Goal: Transaction & Acquisition: Download file/media

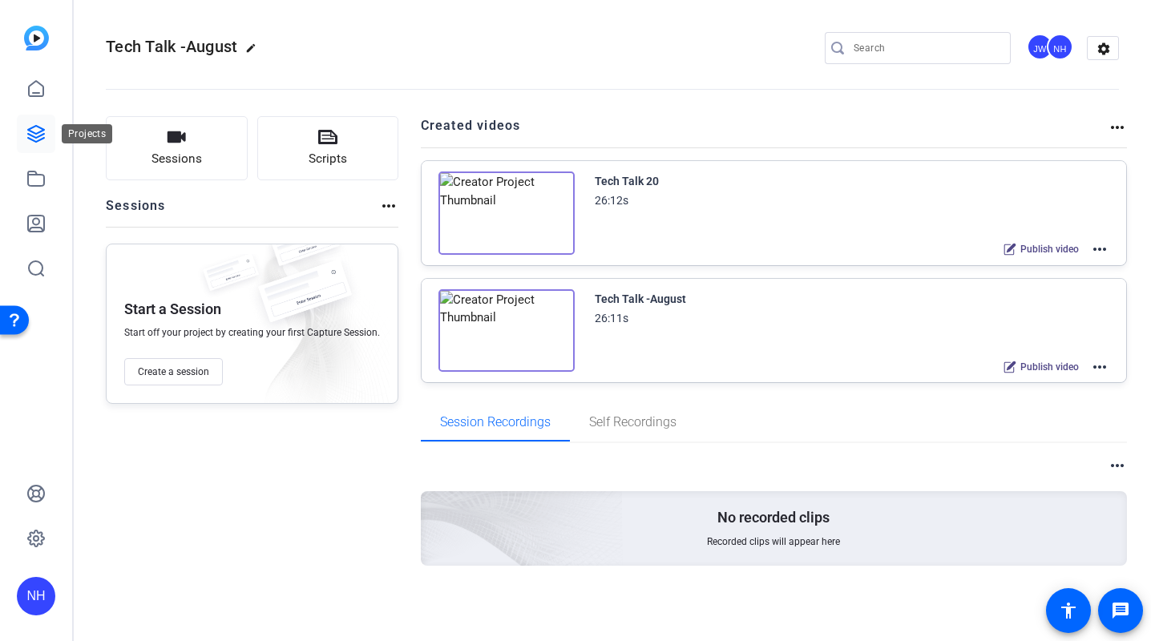
click at [43, 136] on icon at bounding box center [35, 133] width 19 height 19
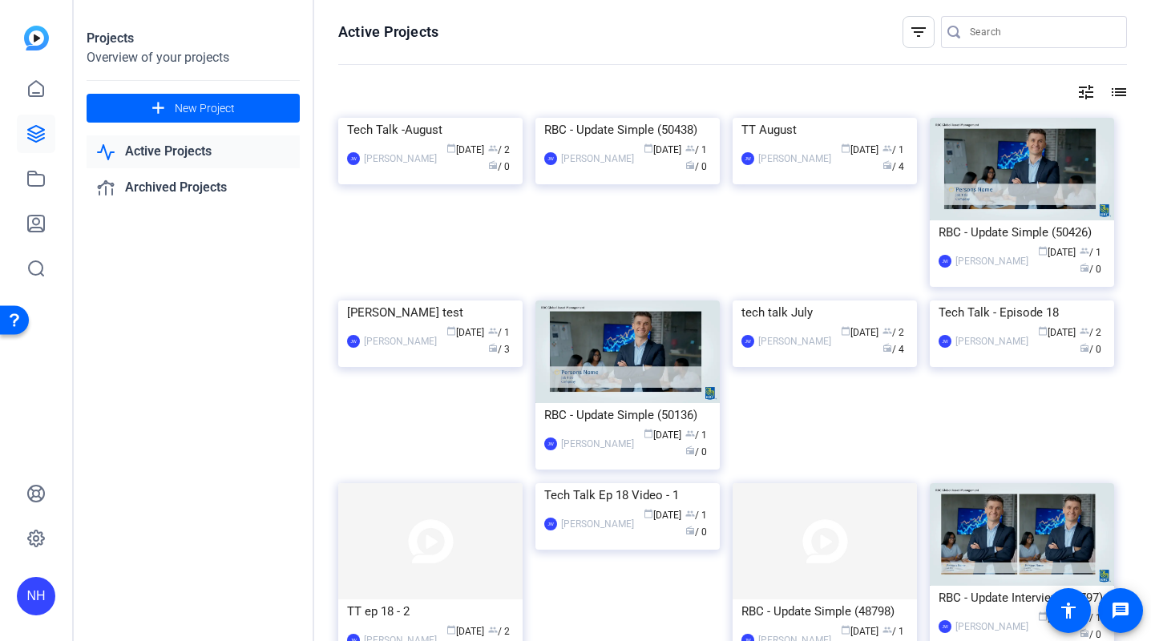
click at [1085, 88] on mat-icon "tune" at bounding box center [1085, 92] width 19 height 19
click at [1040, 119] on div "Newest First" at bounding box center [999, 124] width 136 height 19
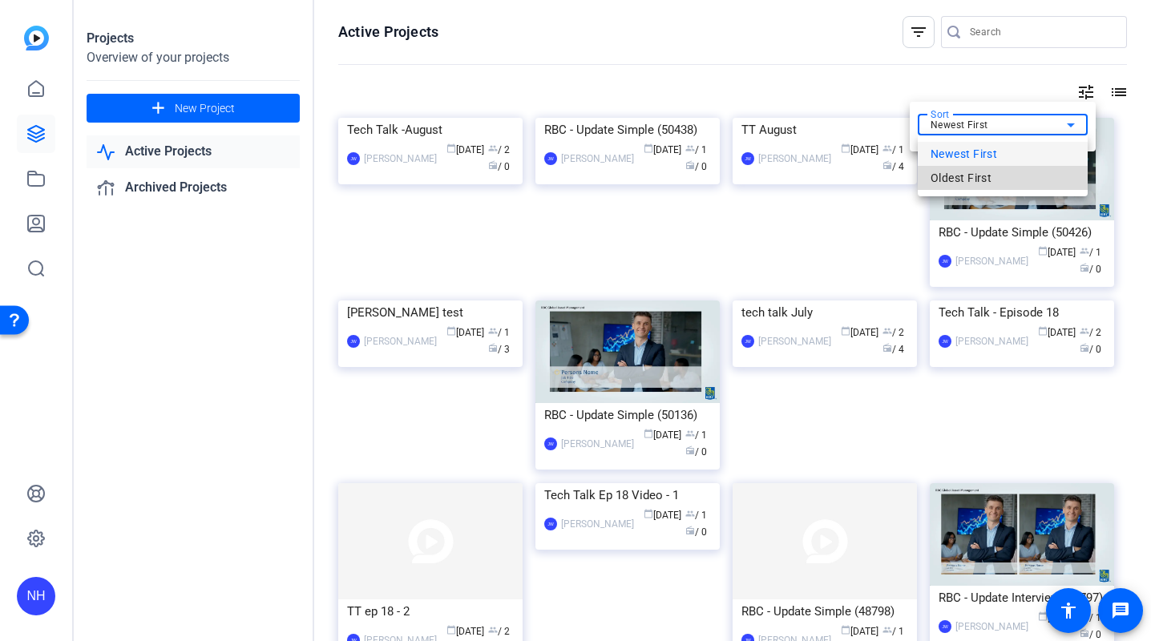
click at [980, 179] on span "Oldest First" at bounding box center [961, 177] width 61 height 19
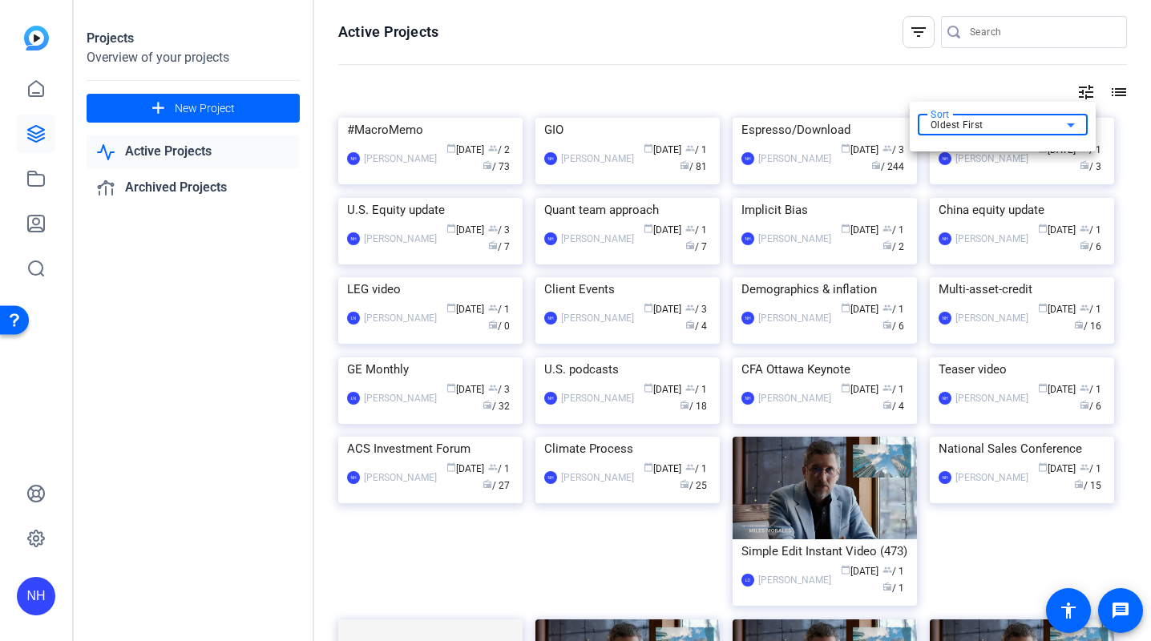
click at [805, 28] on div at bounding box center [575, 320] width 1151 height 641
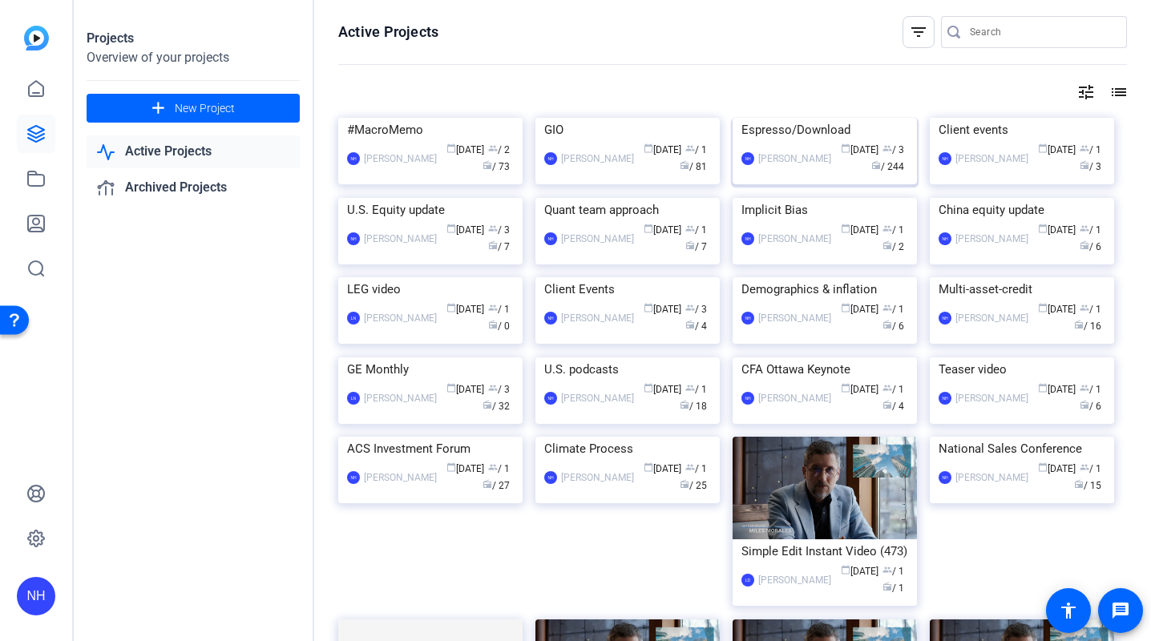
click at [832, 142] on div "Espresso/Download" at bounding box center [824, 130] width 167 height 24
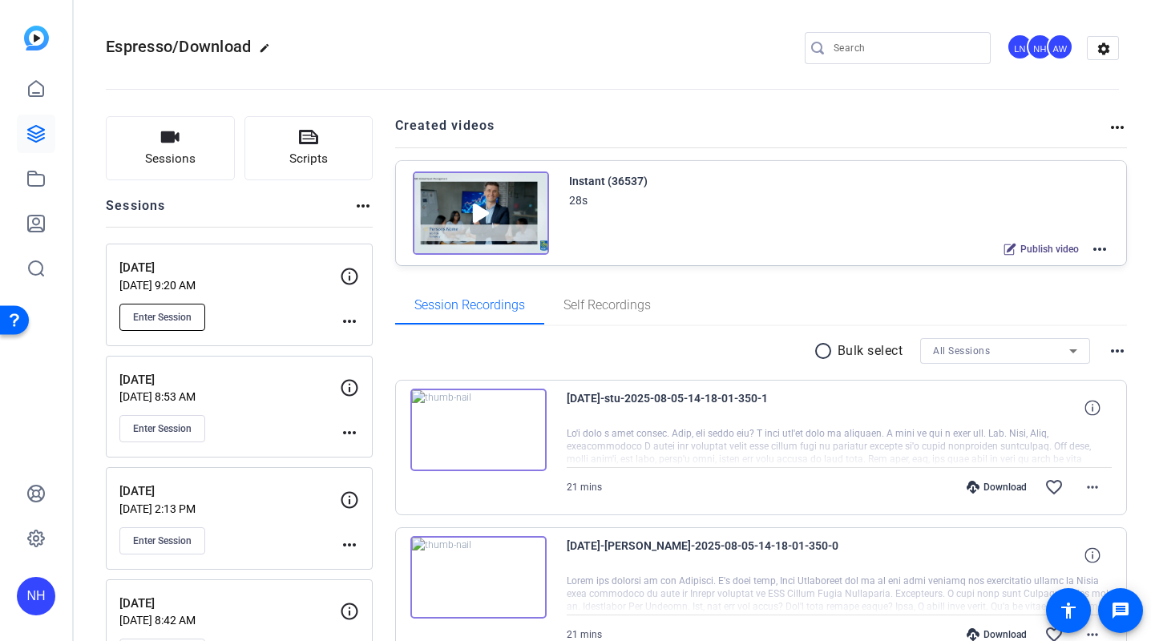
click at [177, 312] on span "Enter Session" at bounding box center [162, 317] width 59 height 13
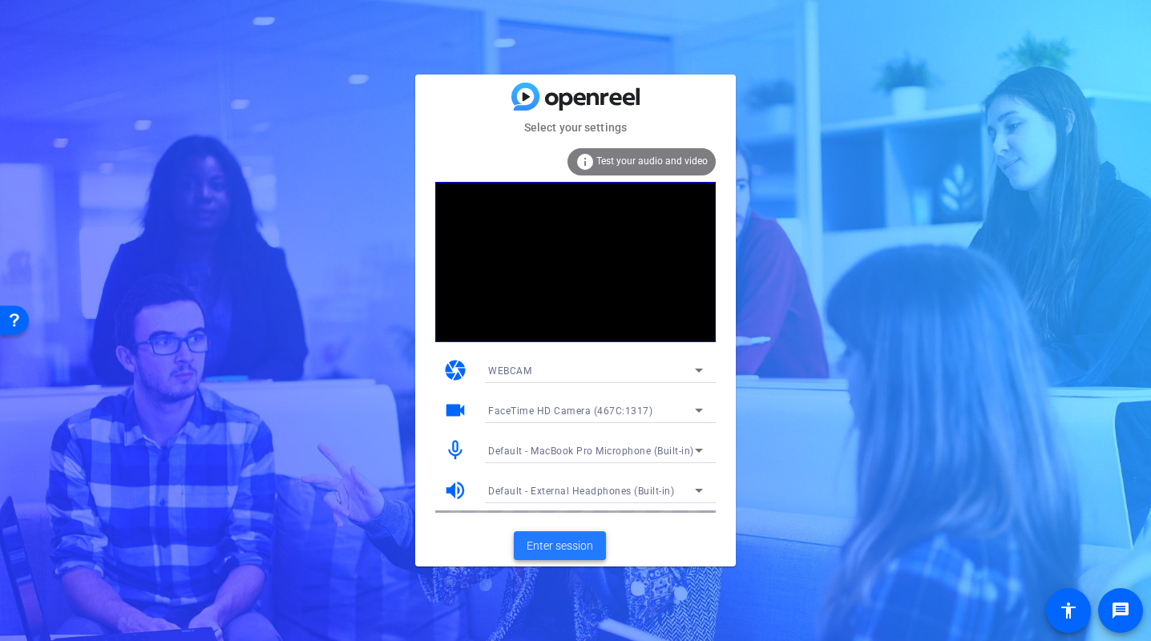
click at [559, 544] on span "Enter session" at bounding box center [560, 546] width 67 height 17
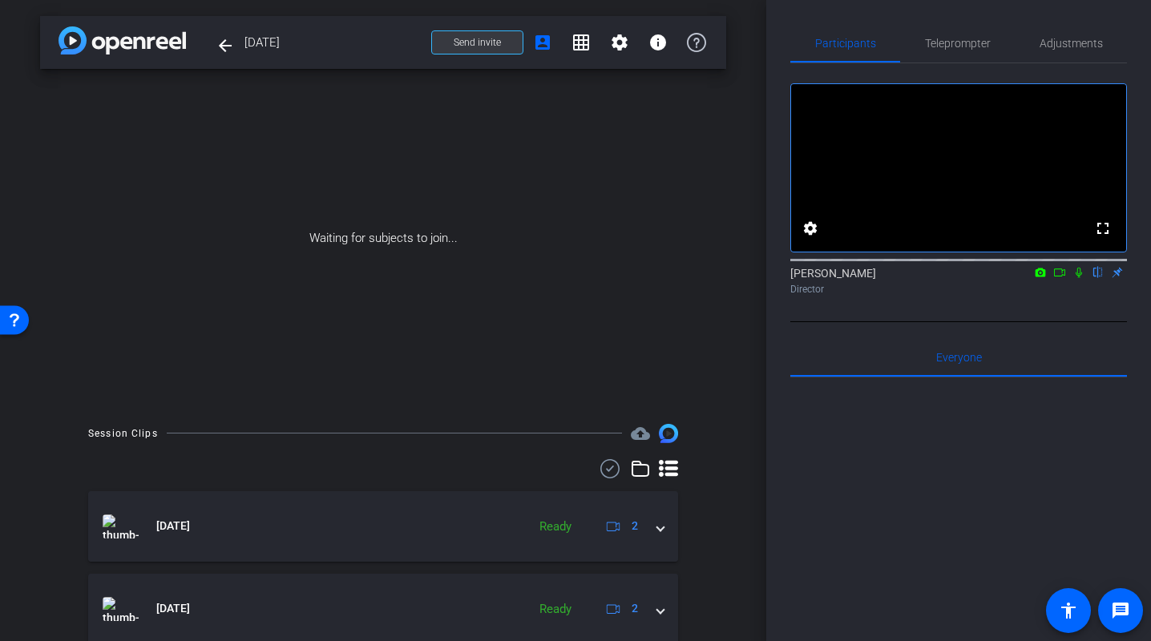
click at [499, 42] on span "Send invite" at bounding box center [477, 42] width 47 height 13
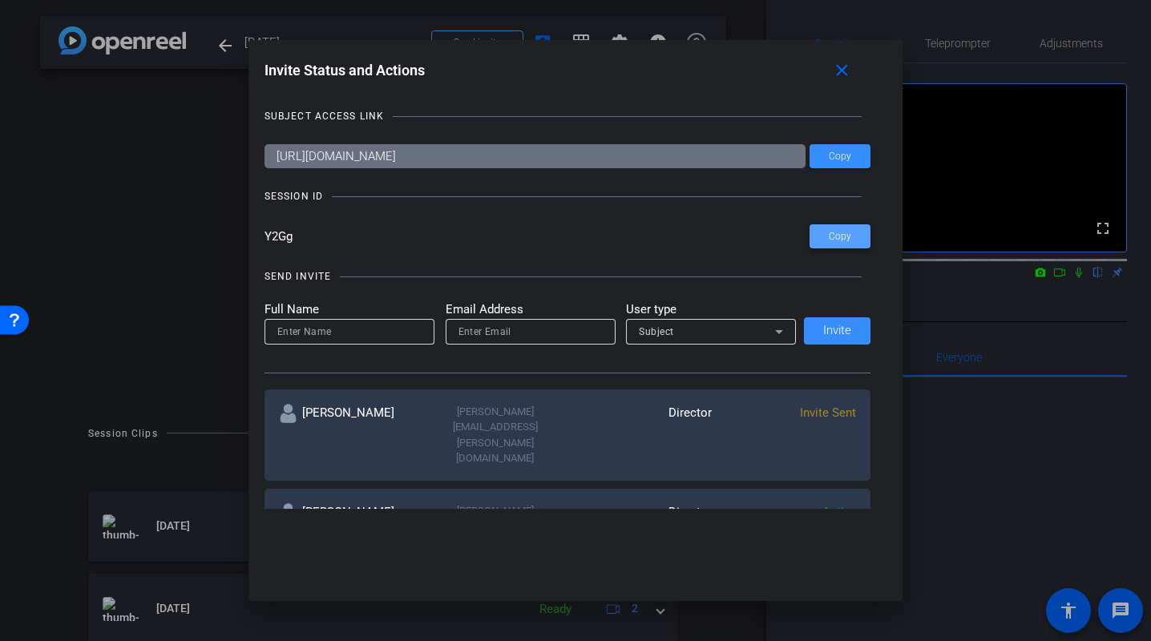
click at [838, 232] on span "Copy" at bounding box center [840, 237] width 22 height 12
click at [841, 158] on span "Copy" at bounding box center [840, 157] width 22 height 12
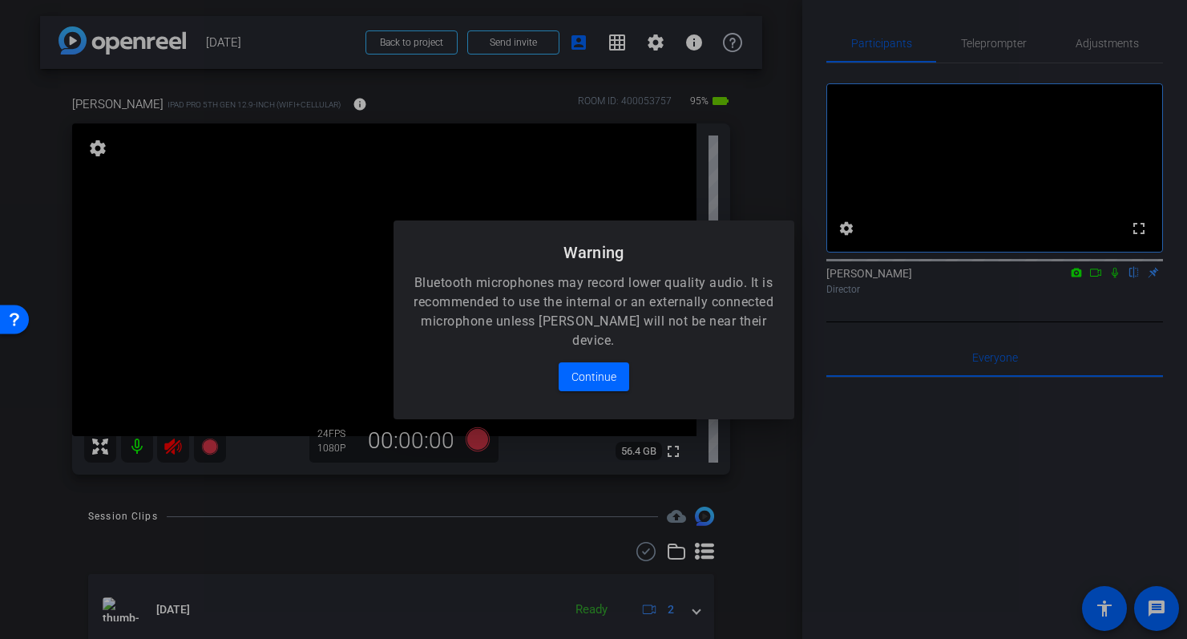
click at [164, 447] on div at bounding box center [593, 319] width 1187 height 639
click at [172, 450] on div at bounding box center [593, 319] width 1187 height 639
click at [606, 379] on span "Continue" at bounding box center [593, 376] width 45 height 19
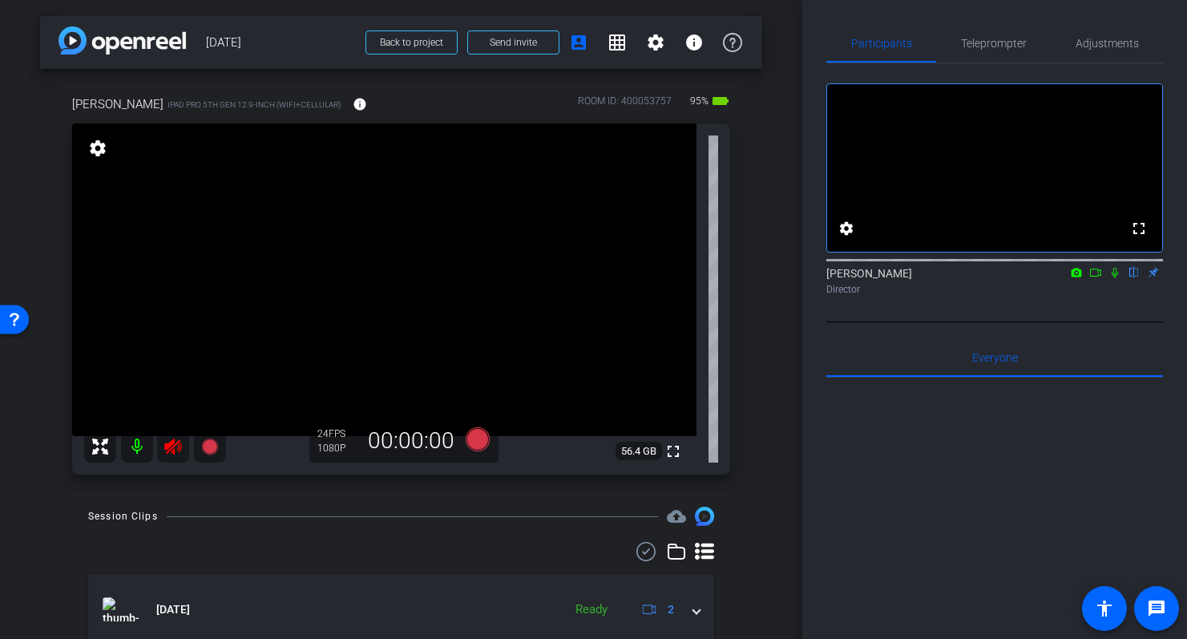
click at [171, 446] on icon at bounding box center [173, 446] width 19 height 19
click at [1116, 42] on span "Adjustments" at bounding box center [1107, 43] width 63 height 11
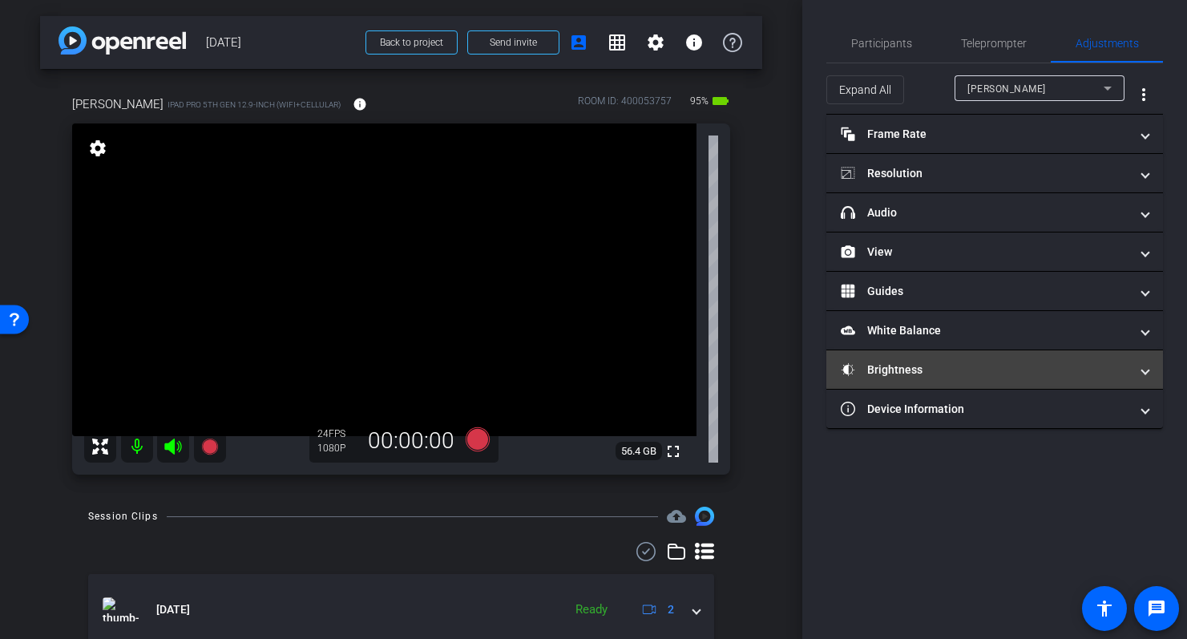
click at [995, 377] on mat-panel-title "Brightness" at bounding box center [985, 369] width 289 height 17
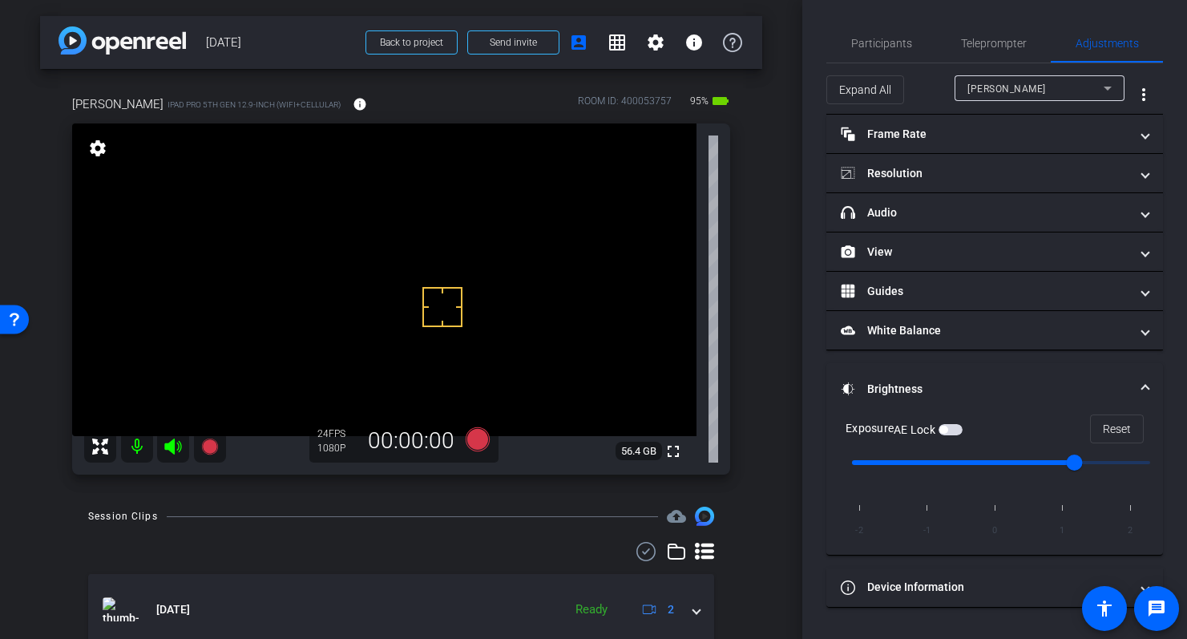
click at [947, 431] on span "button" at bounding box center [943, 430] width 8 height 8
click at [987, 462] on input "range" at bounding box center [1001, 462] width 332 height 35
type input "2"
click at [1133, 461] on input "range" at bounding box center [1001, 462] width 332 height 35
click at [899, 34] on span "Participants" at bounding box center [881, 43] width 61 height 38
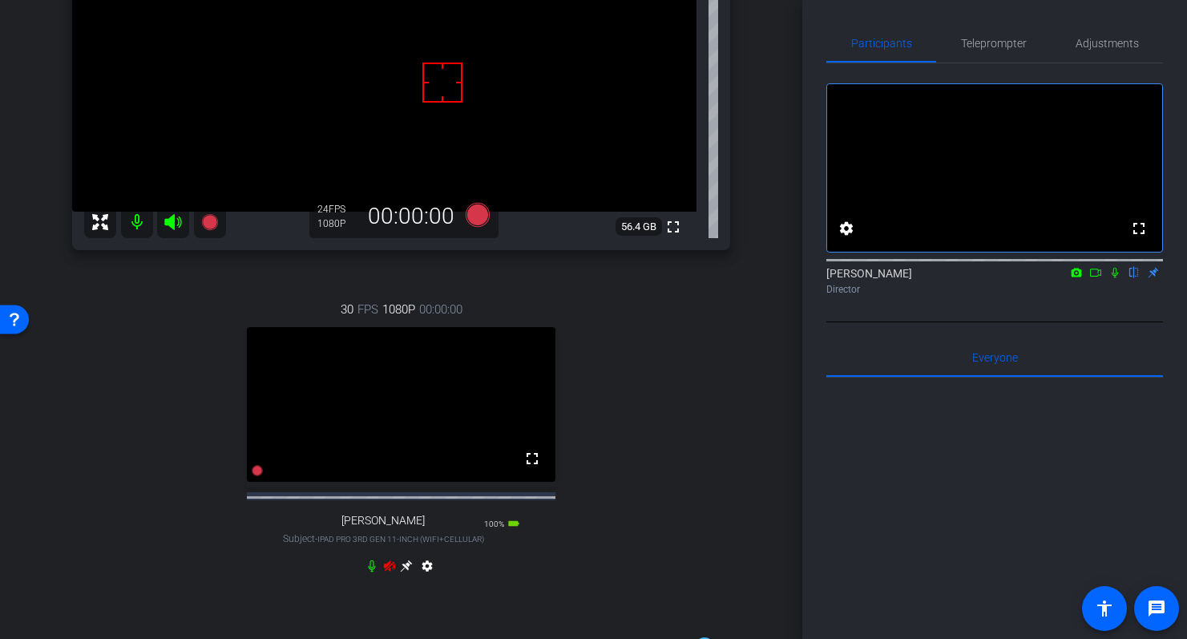
scroll to position [231, 0]
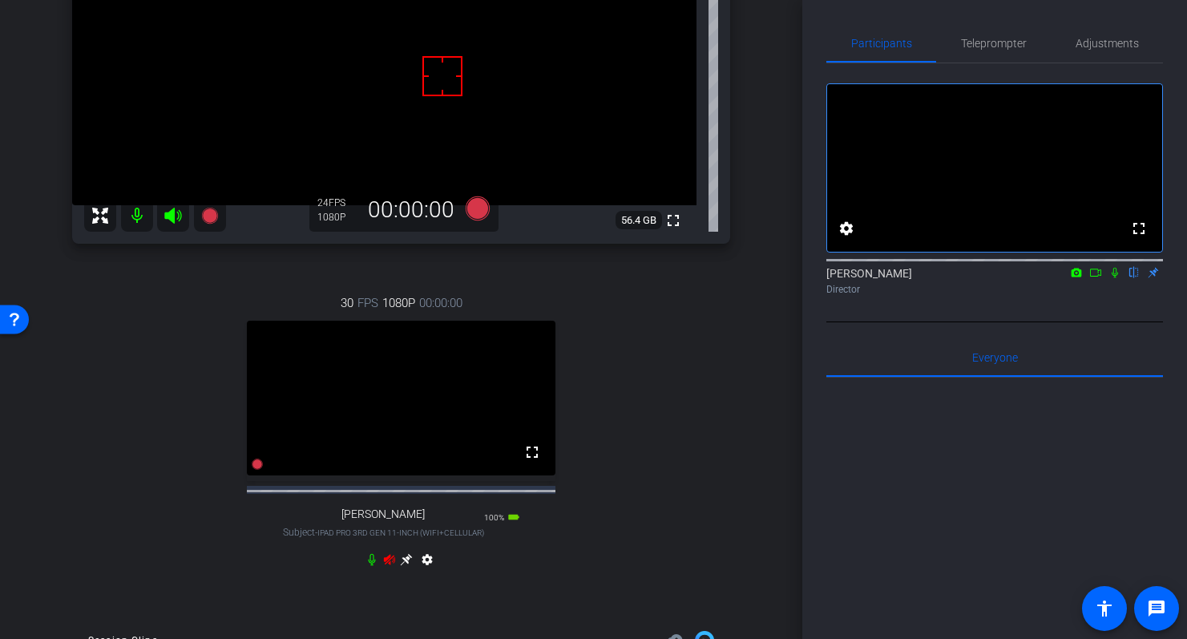
click at [389, 564] on icon at bounding box center [389, 559] width 11 height 10
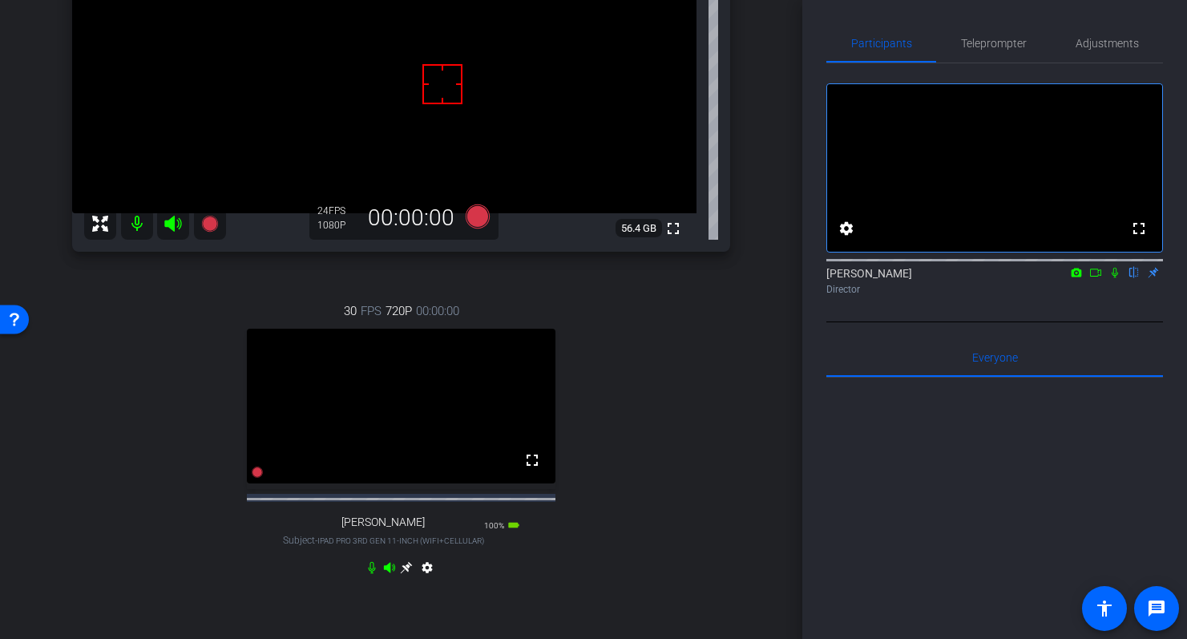
scroll to position [225, 0]
click at [409, 571] on icon at bounding box center [407, 565] width 12 height 12
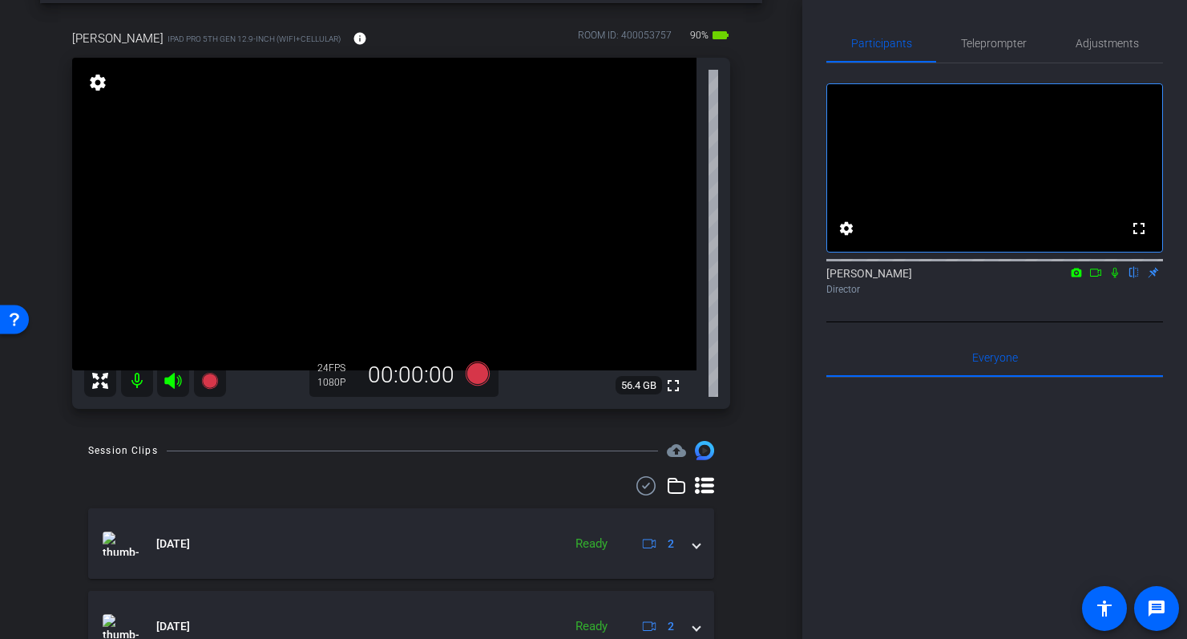
scroll to position [71, 0]
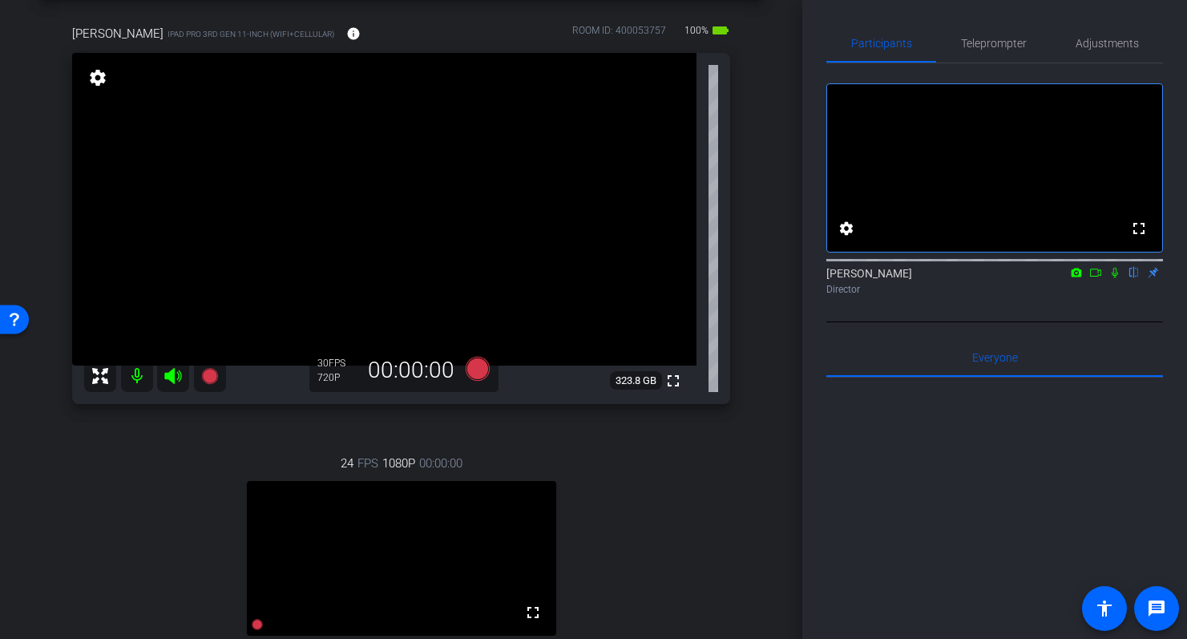
click at [764, 144] on div "arrow_back August 2025 Back to project Send invite account_box grid_on settings…" at bounding box center [401, 248] width 802 height 639
click at [1109, 41] on span "Adjustments" at bounding box center [1107, 43] width 63 height 11
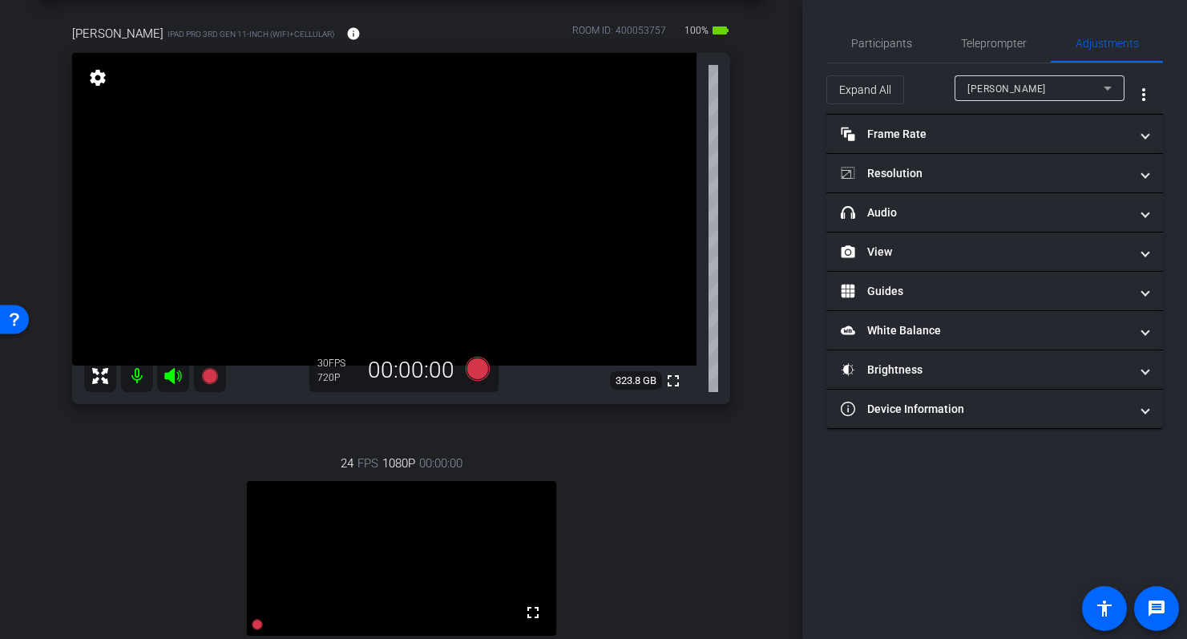
click at [1057, 87] on div "Dave" at bounding box center [1035, 89] width 136 height 20
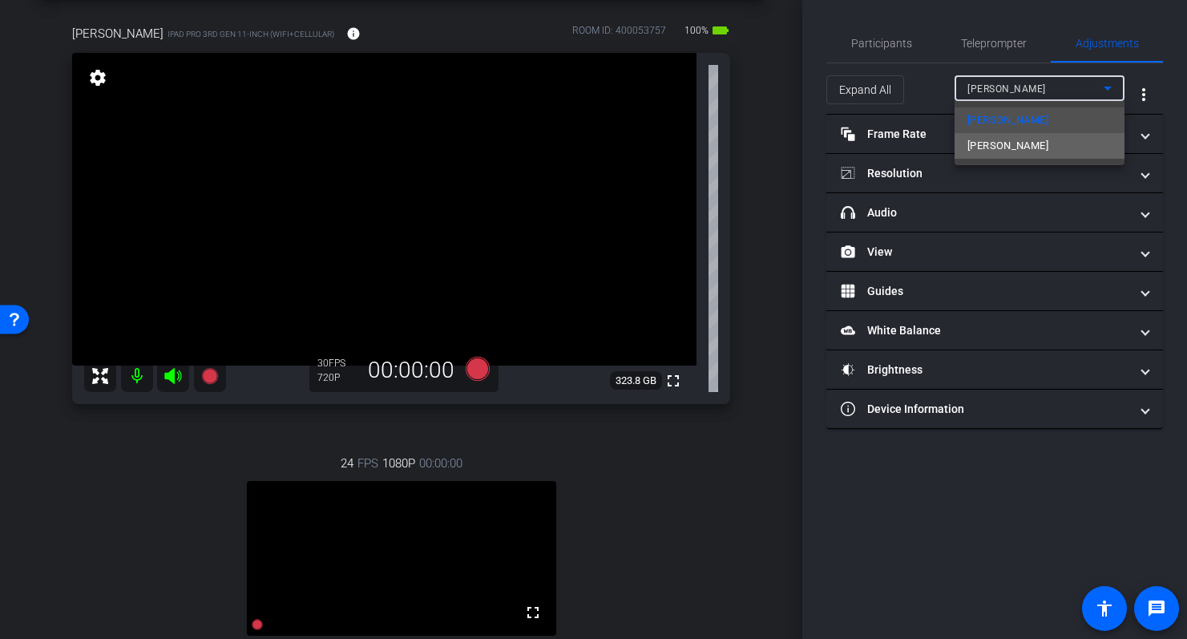
click at [1030, 143] on span "Dan Chornous" at bounding box center [1007, 145] width 81 height 19
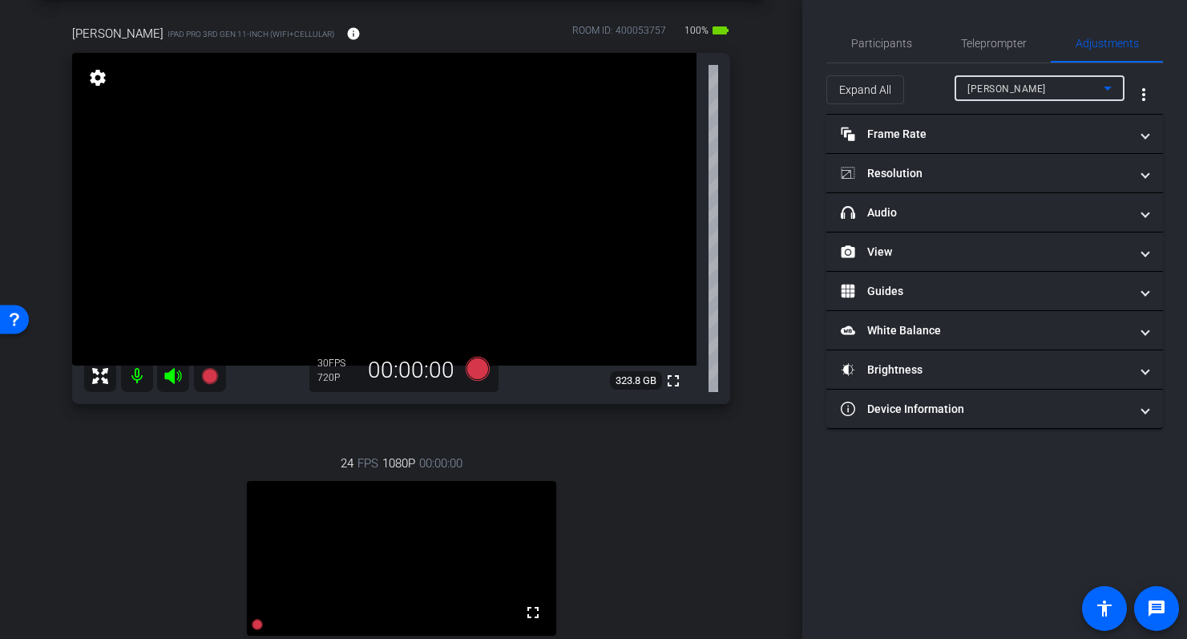
type input "0"
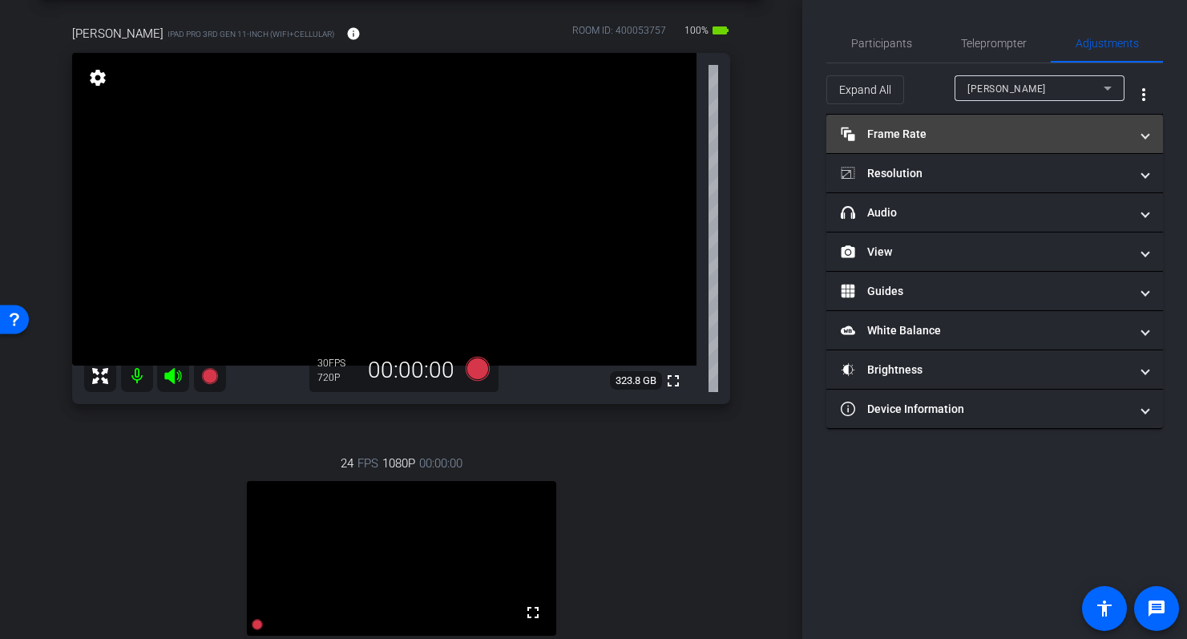
click at [997, 134] on mat-panel-title "Frame Rate Frame Rate" at bounding box center [985, 134] width 289 height 17
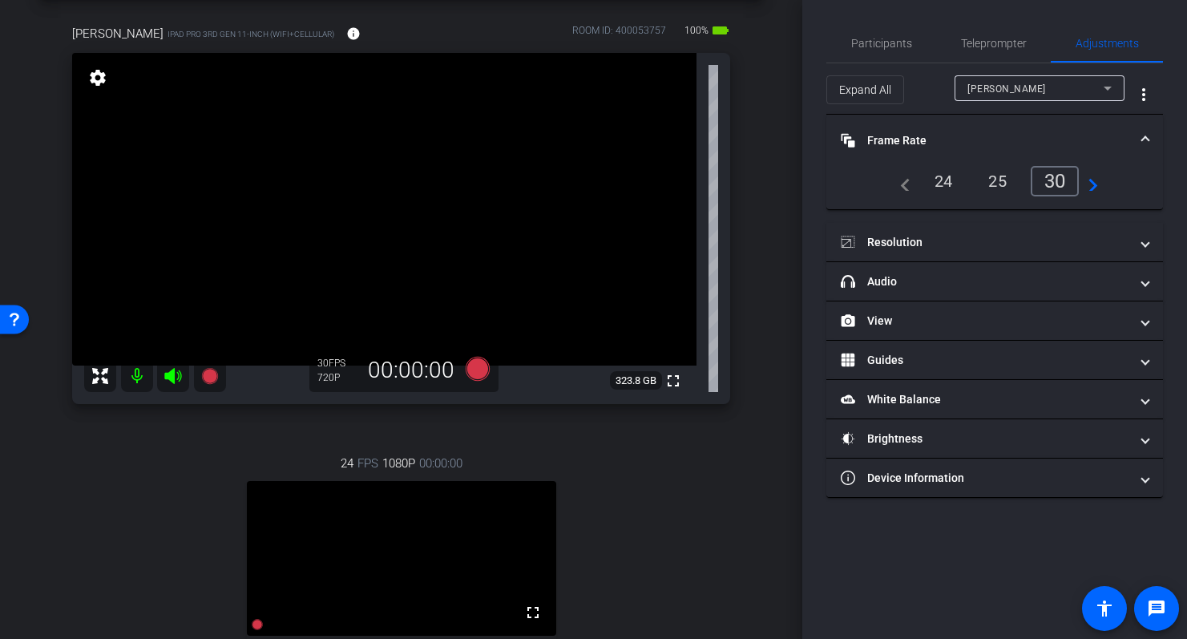
click at [943, 179] on div "24" at bounding box center [944, 181] width 42 height 27
click at [1012, 127] on mat-expansion-panel-header "Frame Rate Frame Rate" at bounding box center [994, 140] width 337 height 51
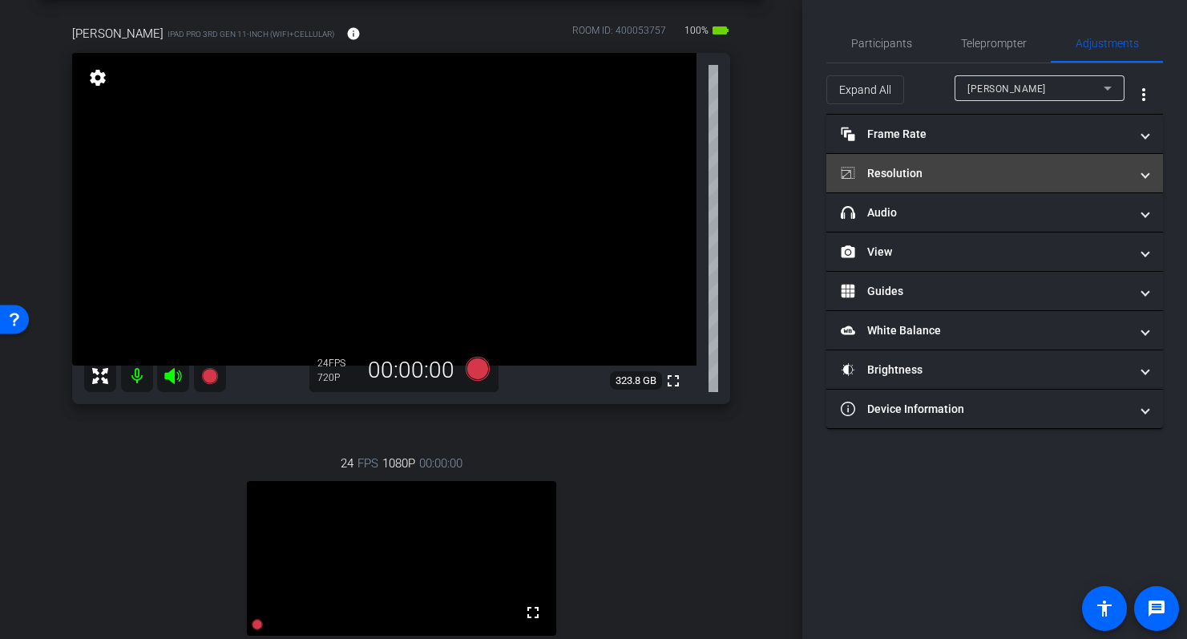
click at [1011, 176] on mat-panel-title "Resolution" at bounding box center [985, 173] width 289 height 17
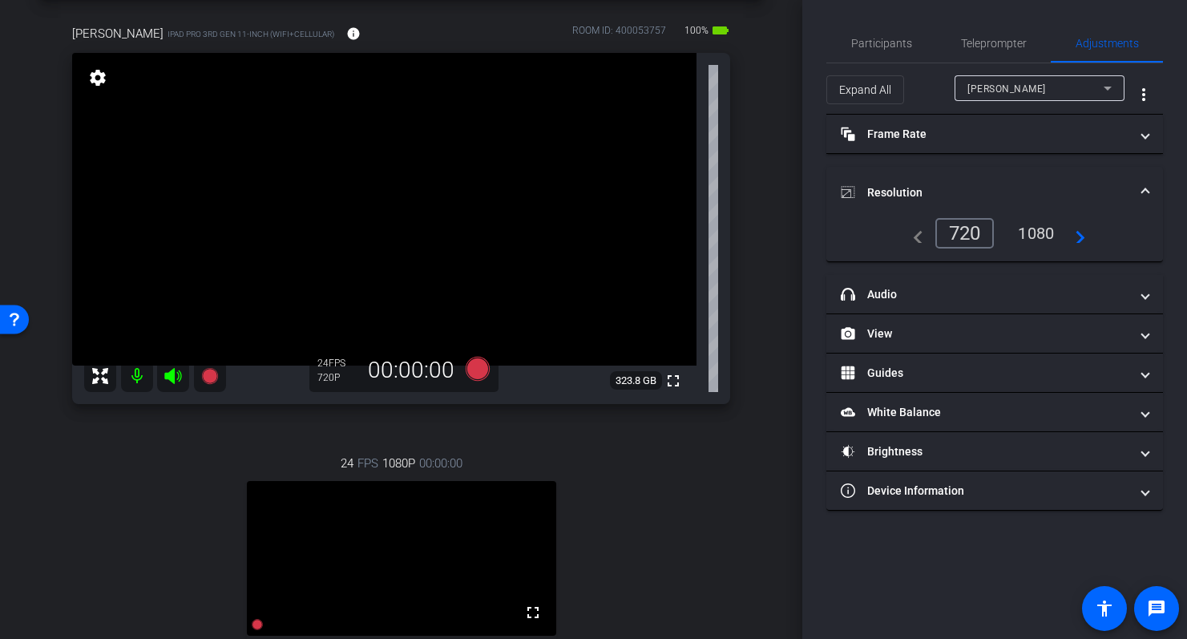
click at [1037, 234] on div "1080" at bounding box center [1036, 233] width 60 height 27
click at [1060, 172] on mat-expansion-panel-header "Resolution" at bounding box center [994, 192] width 337 height 51
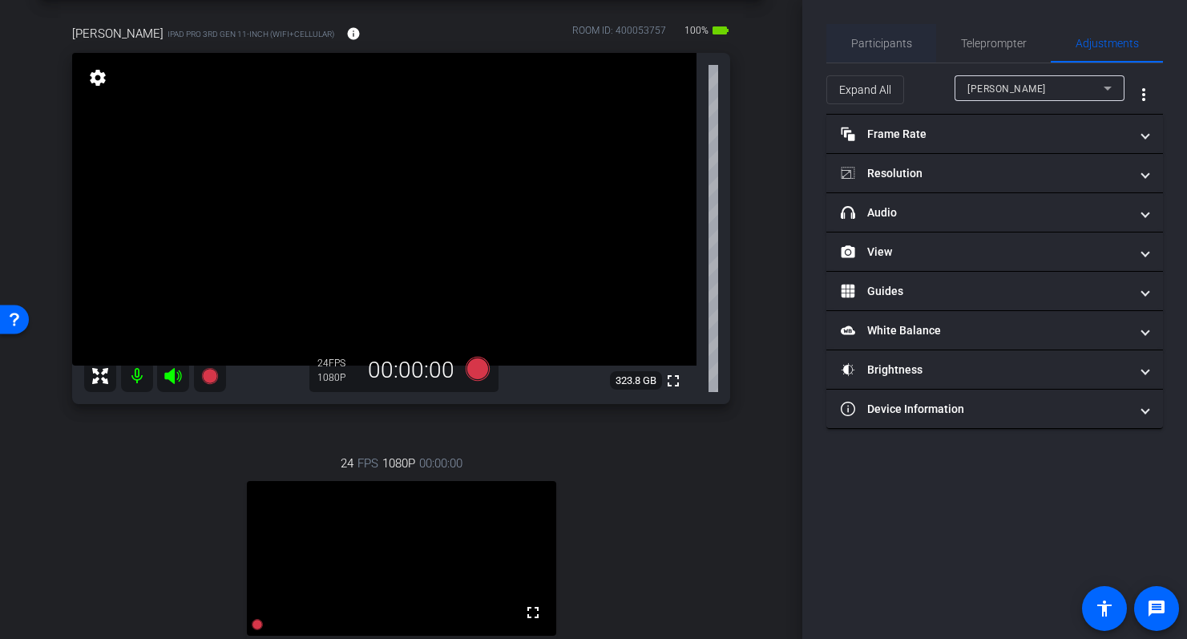
click at [882, 42] on span "Participants" at bounding box center [881, 43] width 61 height 11
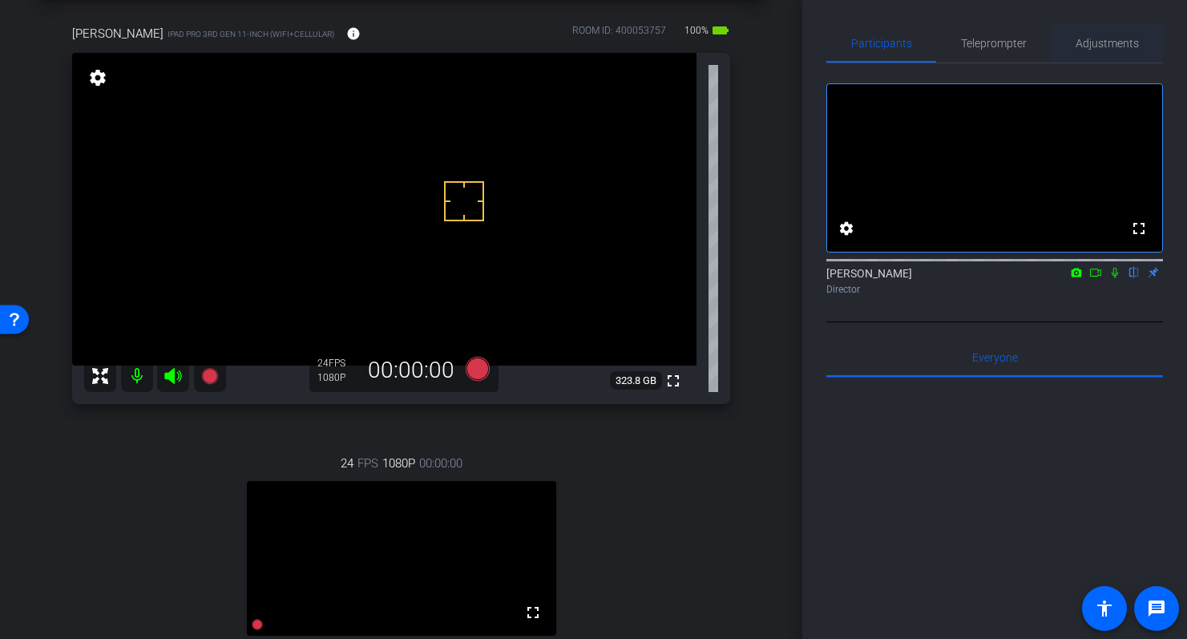
click at [1109, 42] on span "Adjustments" at bounding box center [1107, 43] width 63 height 11
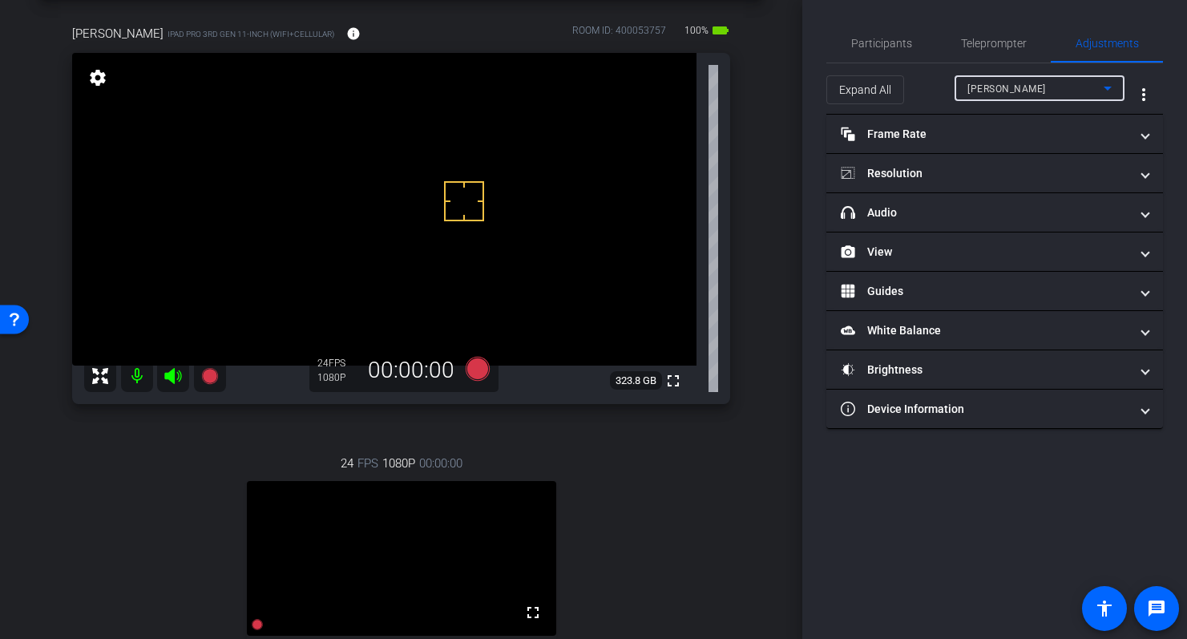
click at [1019, 83] on div "Dave" at bounding box center [1035, 89] width 136 height 20
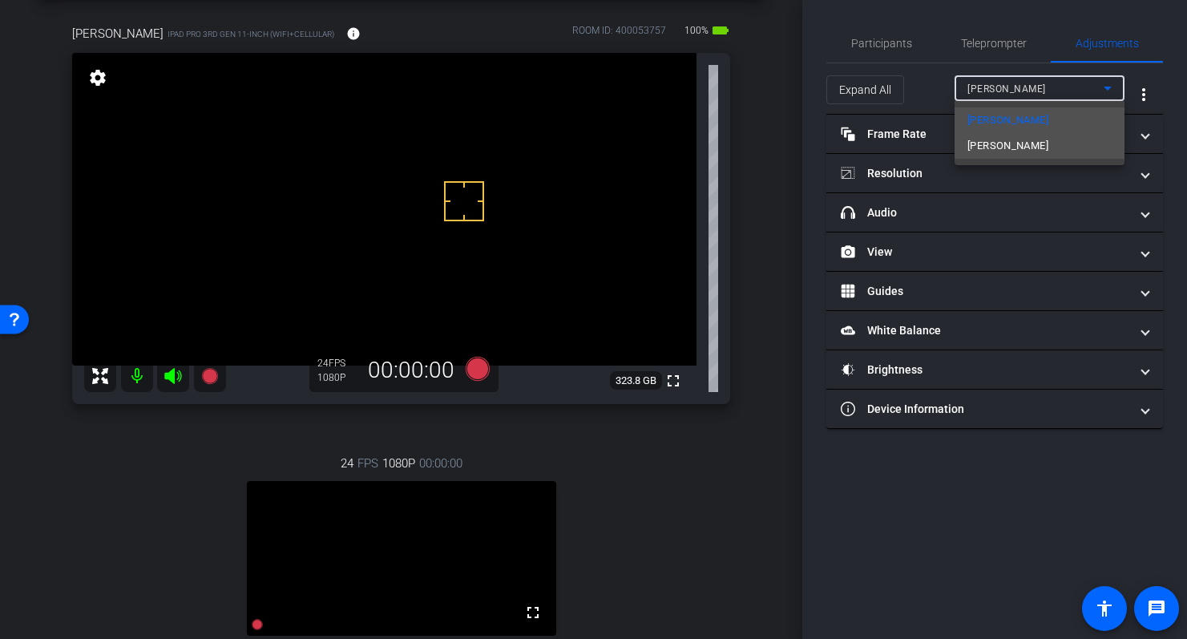
click at [1023, 141] on span "Dan Chornous" at bounding box center [1007, 145] width 81 height 19
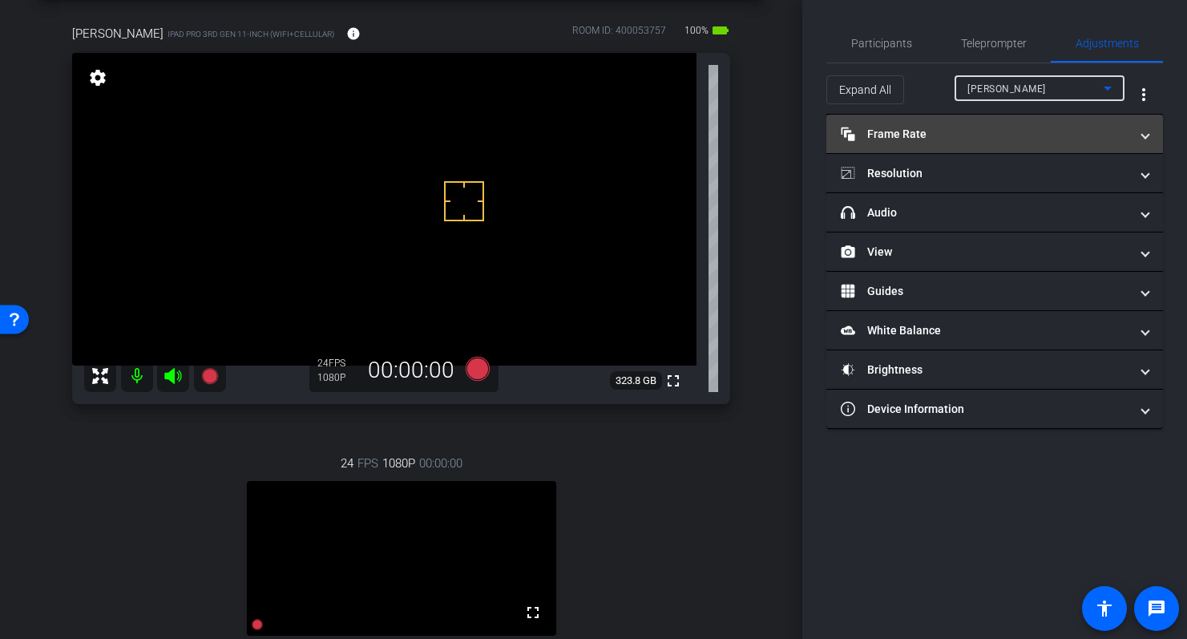
type input "0"
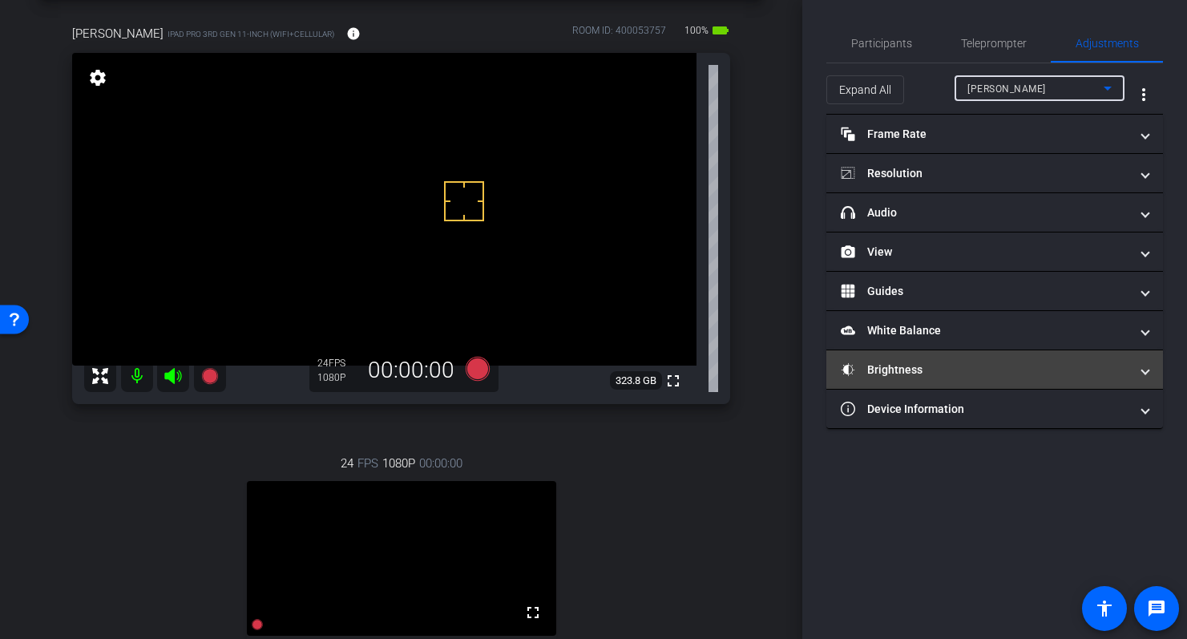
click at [985, 377] on mat-panel-title "Brightness" at bounding box center [985, 369] width 289 height 17
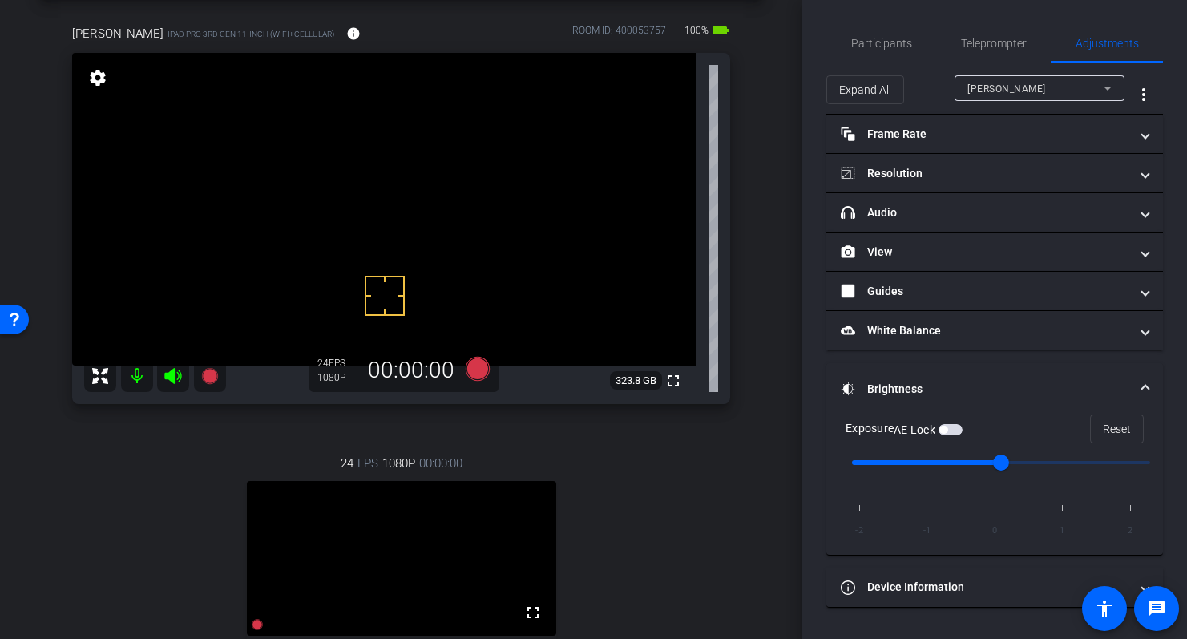
click at [951, 429] on span "button" at bounding box center [951, 429] width 24 height 11
click at [884, 44] on span "Participants" at bounding box center [881, 43] width 61 height 11
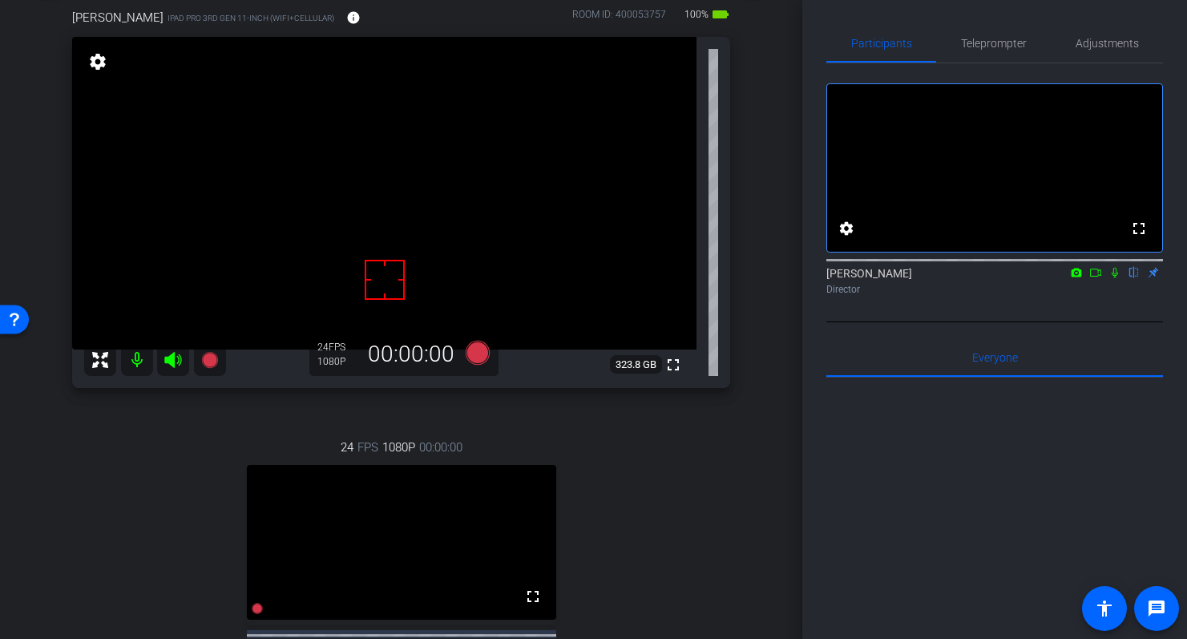
scroll to position [106, 0]
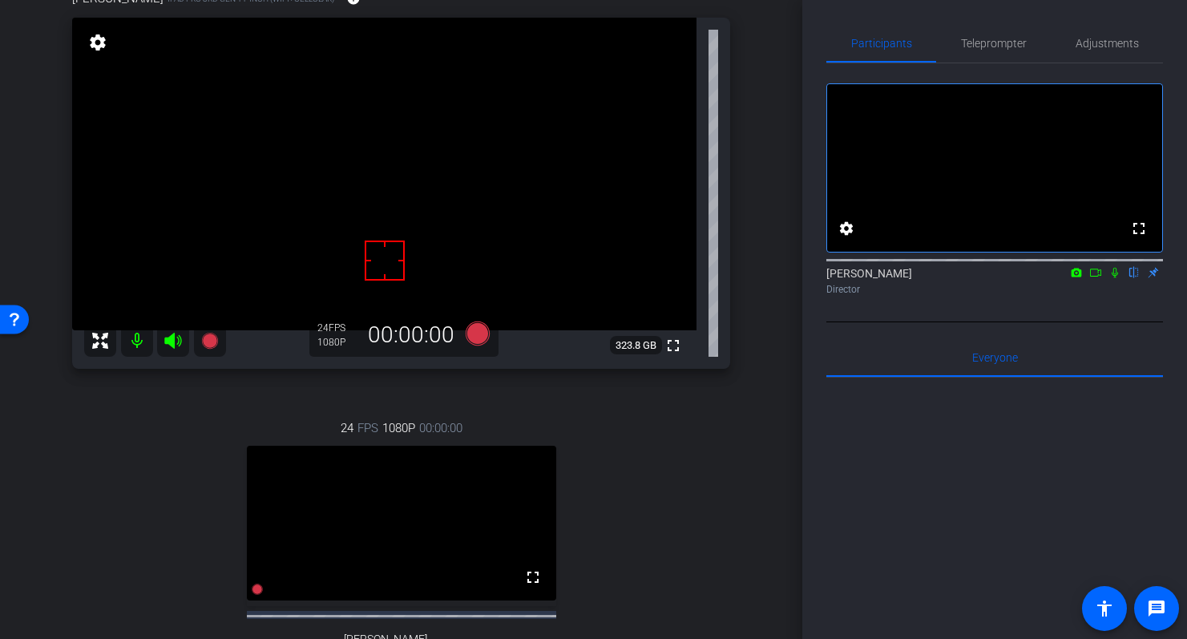
click at [1112, 278] on icon at bounding box center [1115, 273] width 6 height 10
click at [1112, 278] on icon at bounding box center [1115, 273] width 9 height 10
click at [1114, 278] on icon at bounding box center [1114, 272] width 13 height 11
click at [749, 459] on div "Dan Chornous iPad Pro 3rd Gen 11-inch (WiFi+Cellular) info ROOM ID: 400053757 1…" at bounding box center [401, 351] width 722 height 777
click at [1093, 278] on icon at bounding box center [1095, 272] width 13 height 11
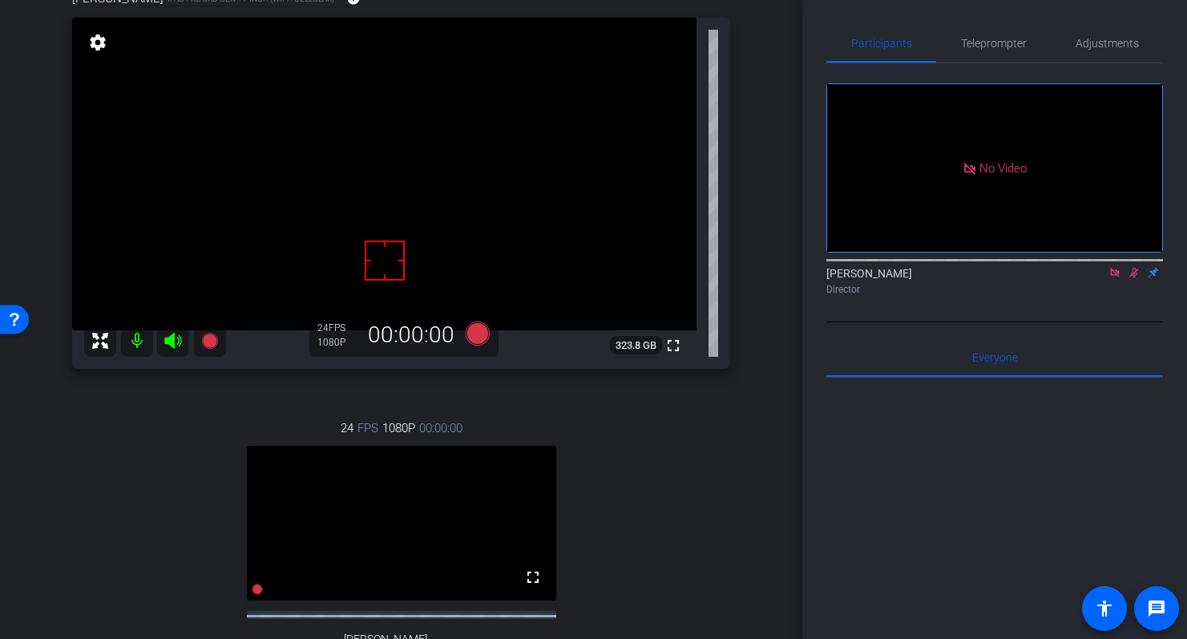
click at [1115, 277] on icon at bounding box center [1114, 272] width 9 height 9
click at [1013, 482] on div at bounding box center [994, 576] width 337 height 397
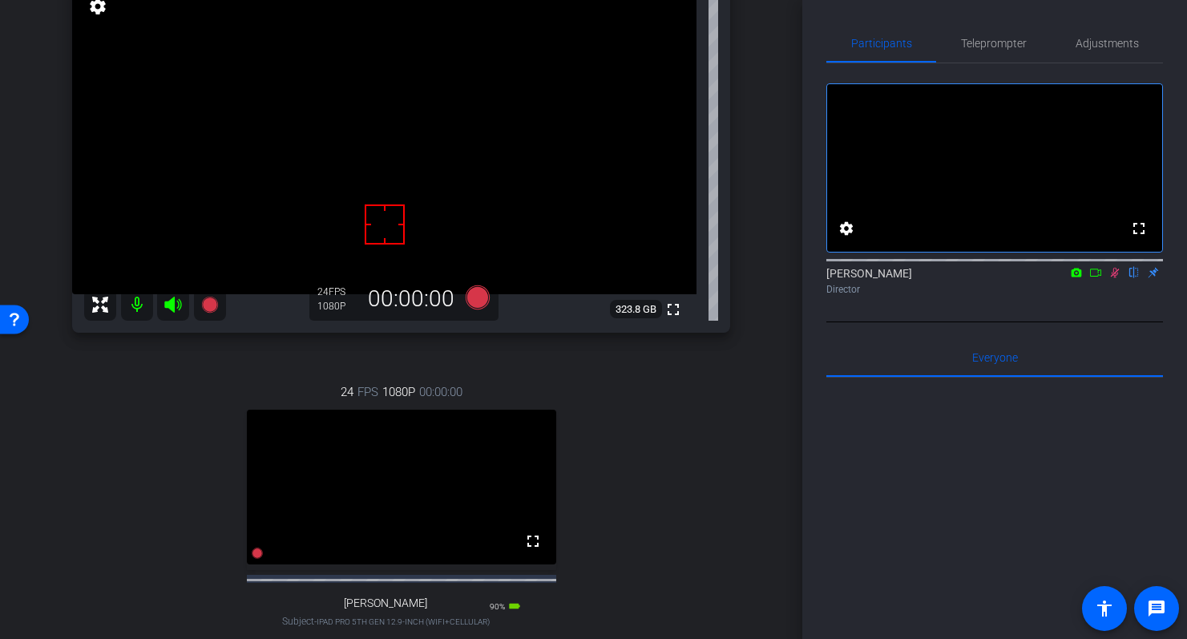
scroll to position [136, 0]
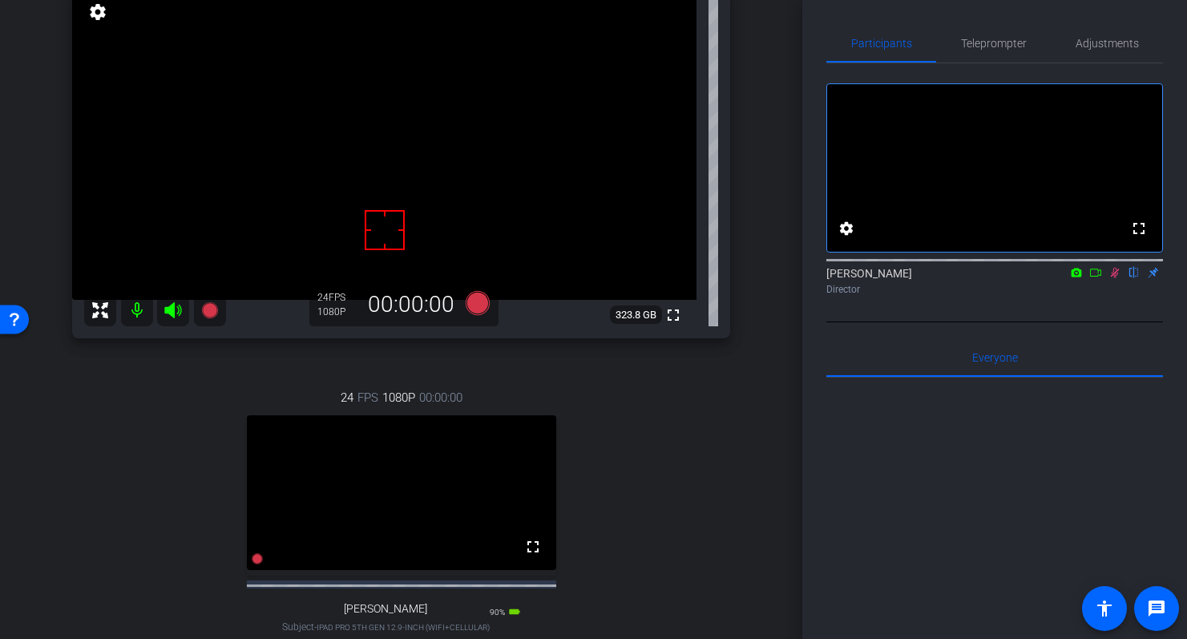
click at [1115, 278] on icon at bounding box center [1115, 273] width 9 height 10
click at [478, 302] on icon at bounding box center [477, 303] width 24 height 24
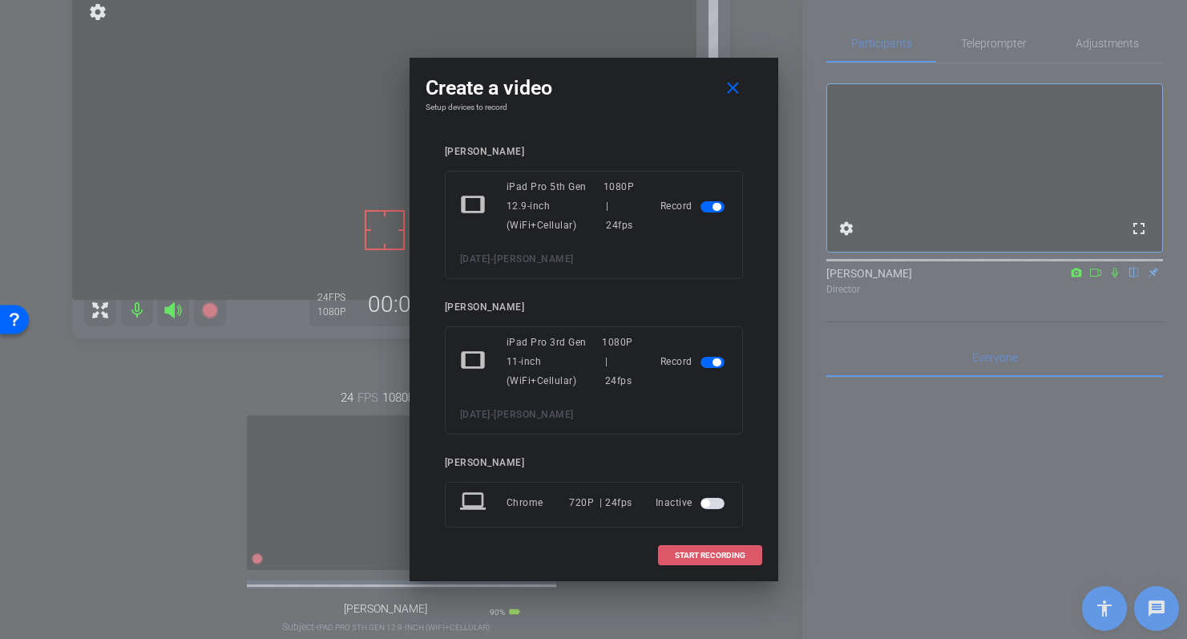
click at [704, 554] on span "START RECORDING" at bounding box center [710, 555] width 71 height 8
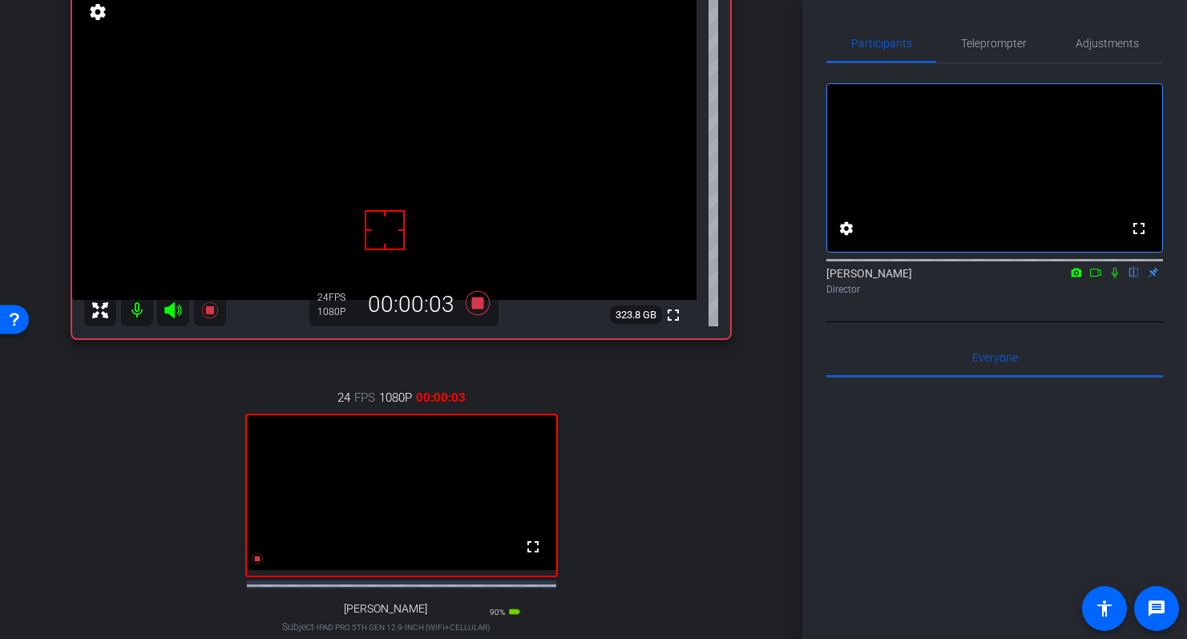
click at [1108, 278] on icon at bounding box center [1114, 272] width 13 height 11
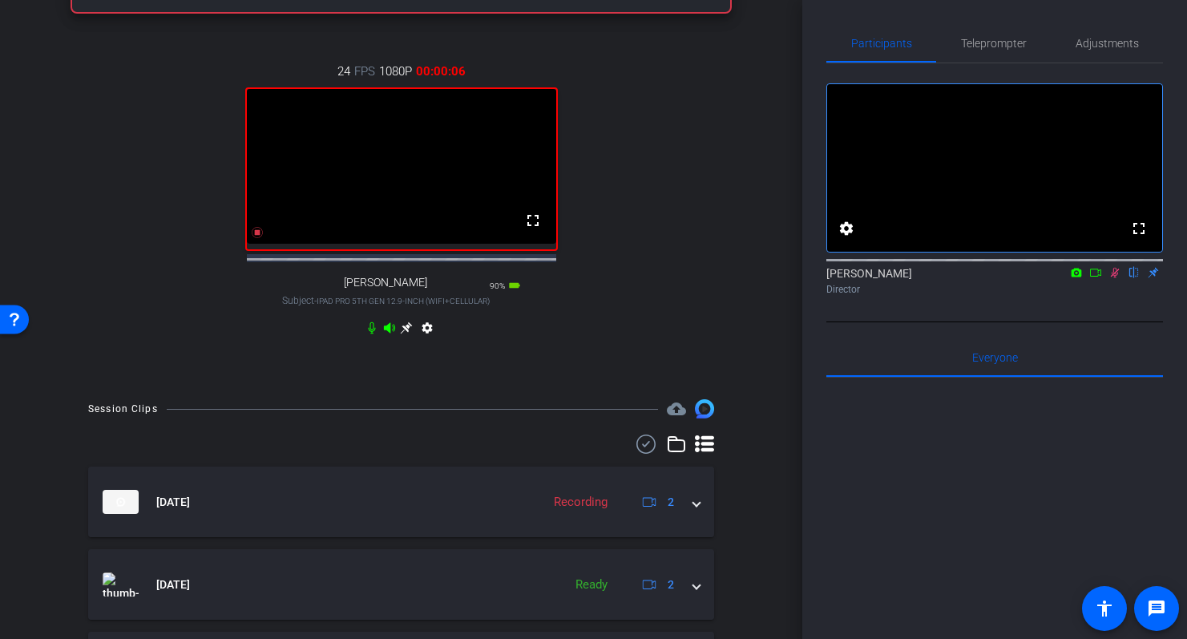
scroll to position [472, 0]
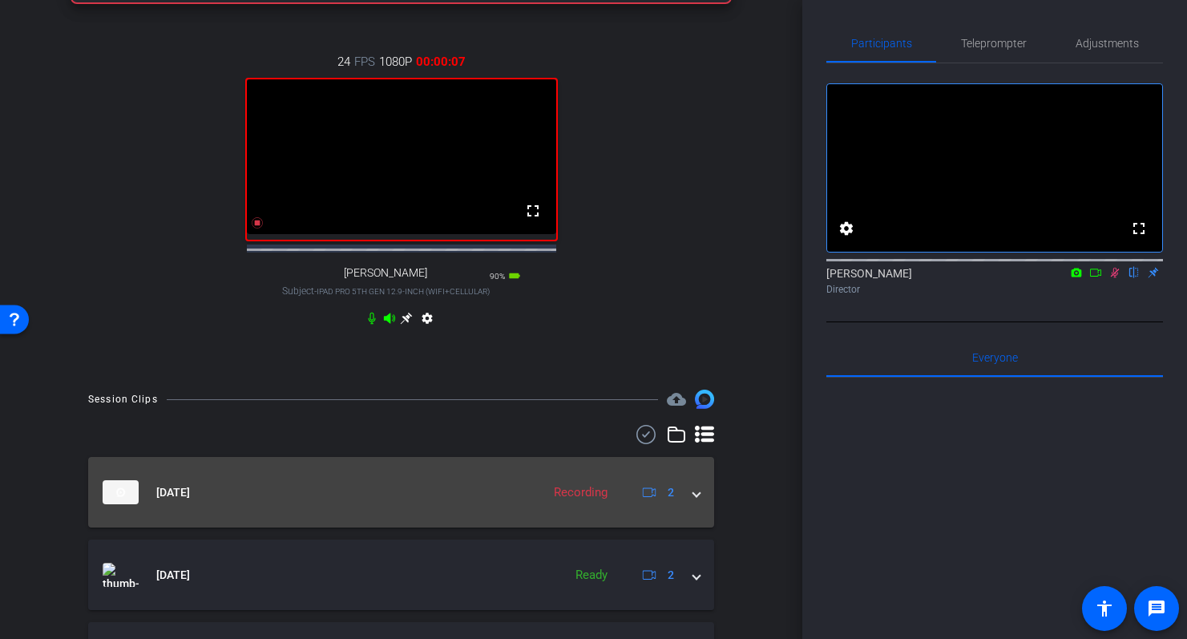
click at [696, 501] on span at bounding box center [696, 492] width 6 height 17
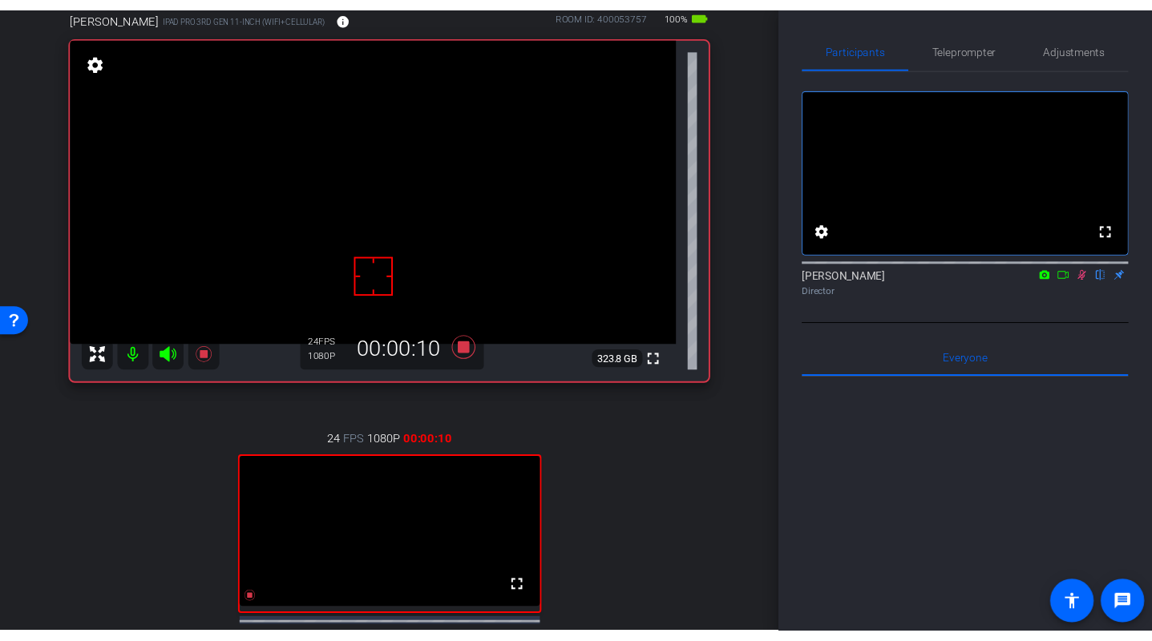
scroll to position [94, 0]
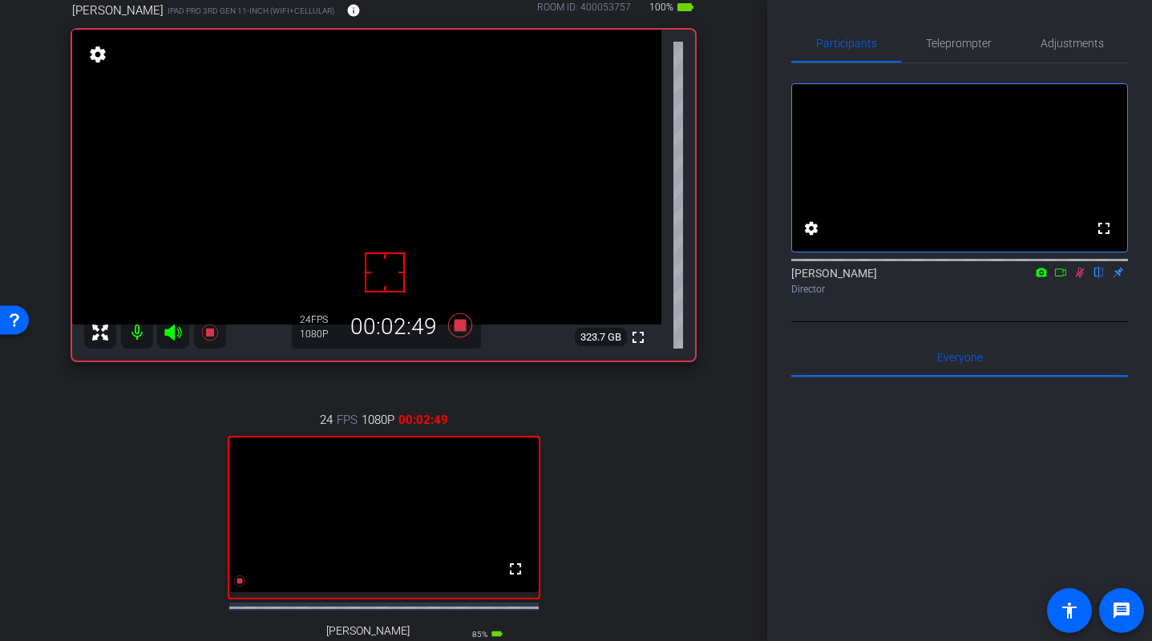
click at [736, 298] on div "arrow_back August 2025 Back to project Send invite account_box grid_on settings…" at bounding box center [383, 226] width 767 height 641
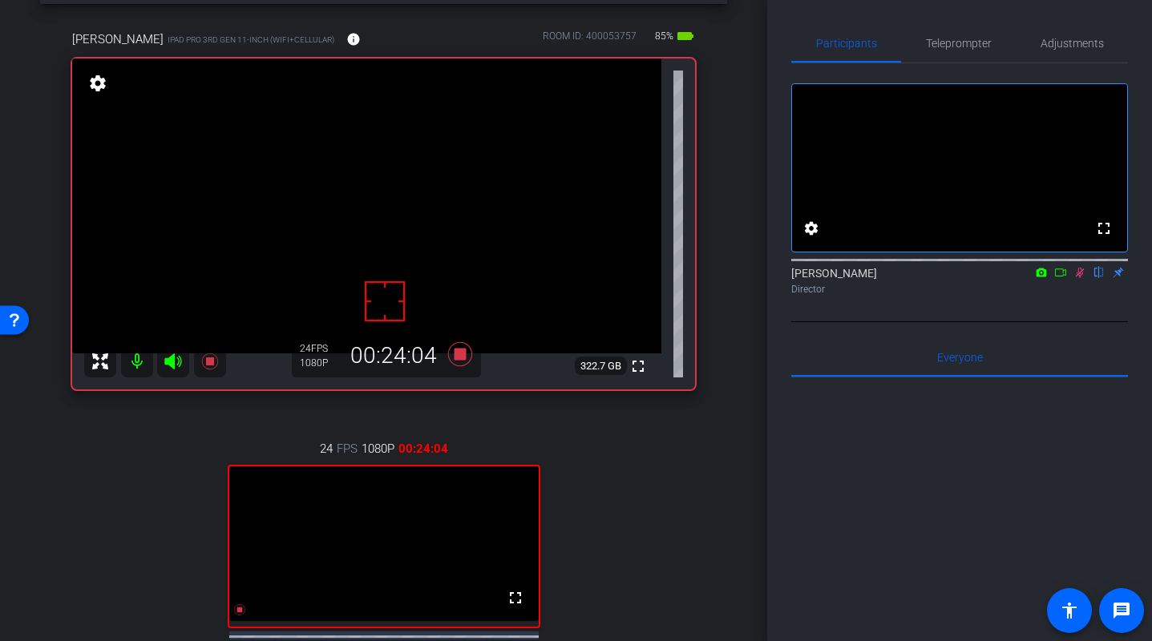
scroll to position [74, 0]
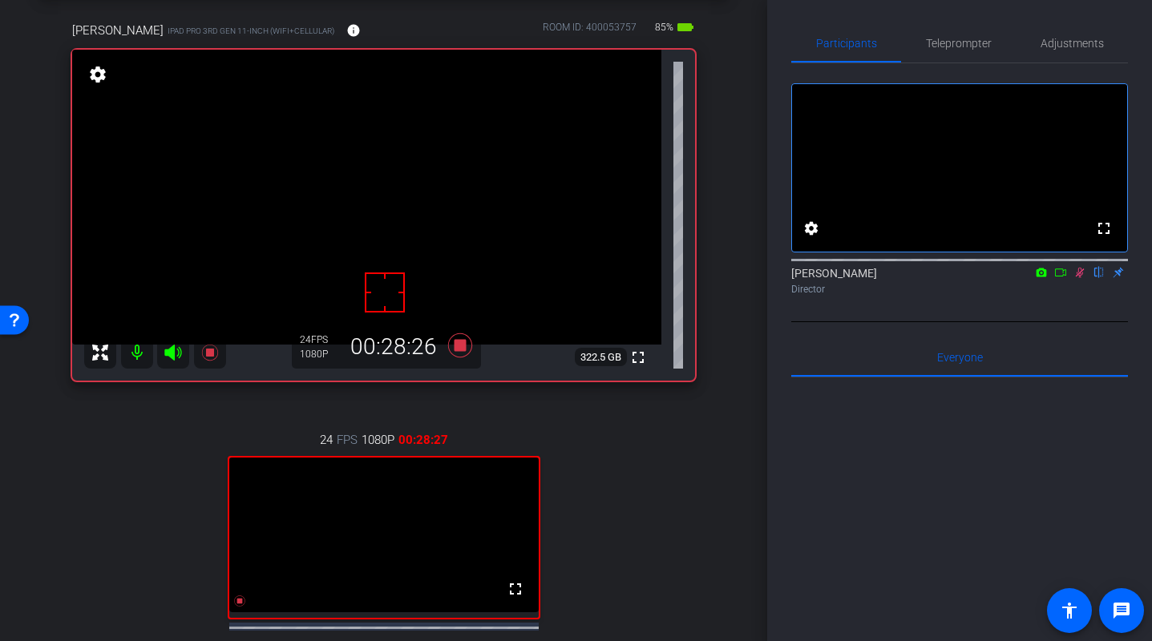
click at [672, 430] on div "24 FPS 1080P 00:28:27 fullscreen Dave Subject - iPad Pro 5th Gen 12.9-inch (WiF…" at bounding box center [383, 570] width 623 height 331
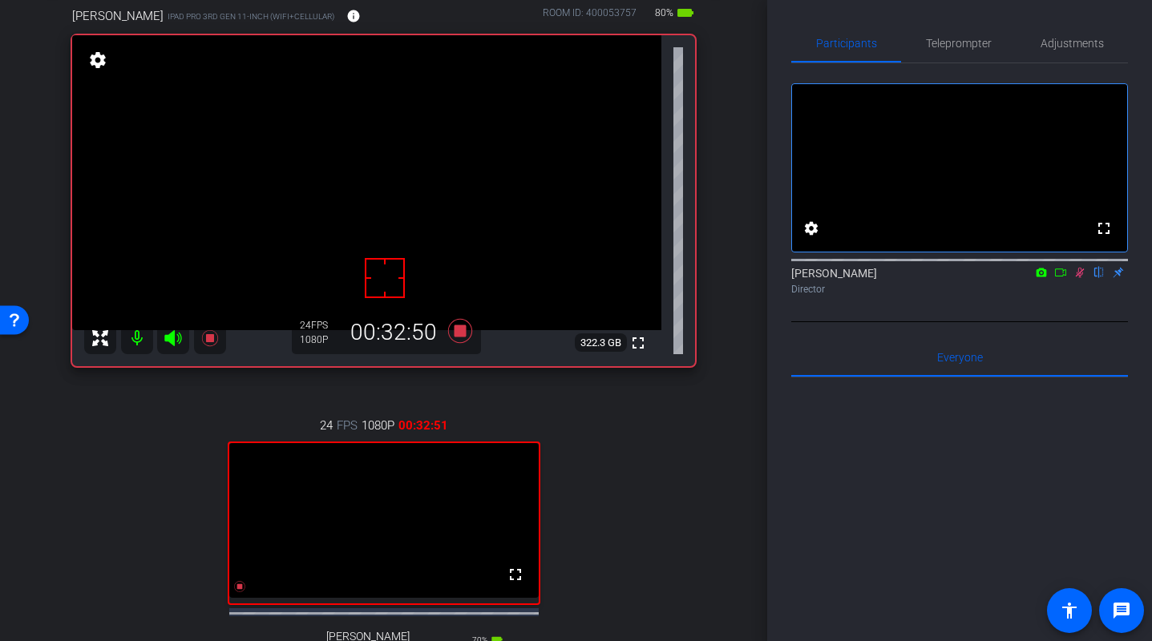
scroll to position [87, 0]
click at [755, 115] on div "arrow_back August 2025 Back to project Send invite account_box grid_on settings…" at bounding box center [383, 233] width 767 height 641
click at [743, 126] on div "arrow_back August 2025 Back to project Send invite account_box grid_on settings…" at bounding box center [383, 233] width 767 height 641
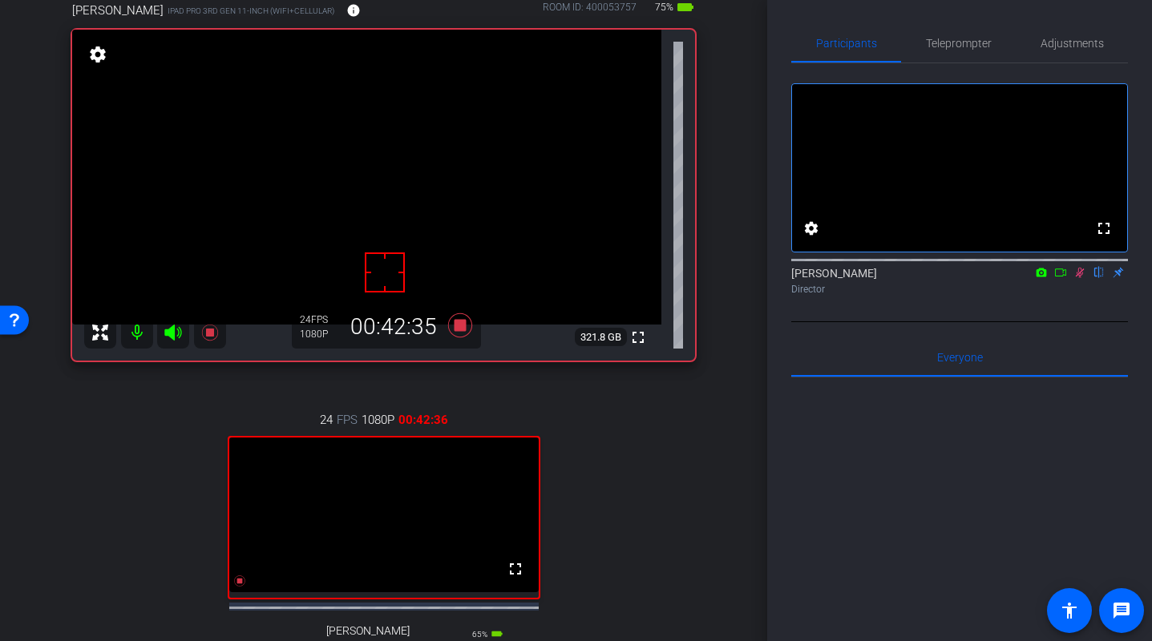
scroll to position [95, 0]
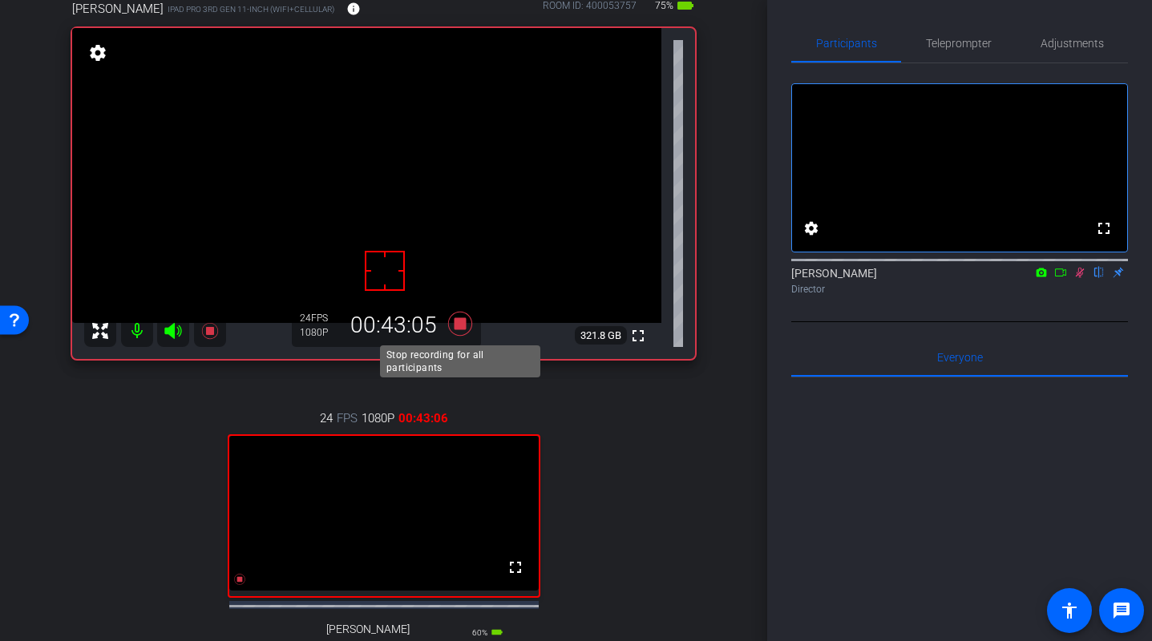
click at [461, 324] on icon at bounding box center [459, 324] width 24 height 24
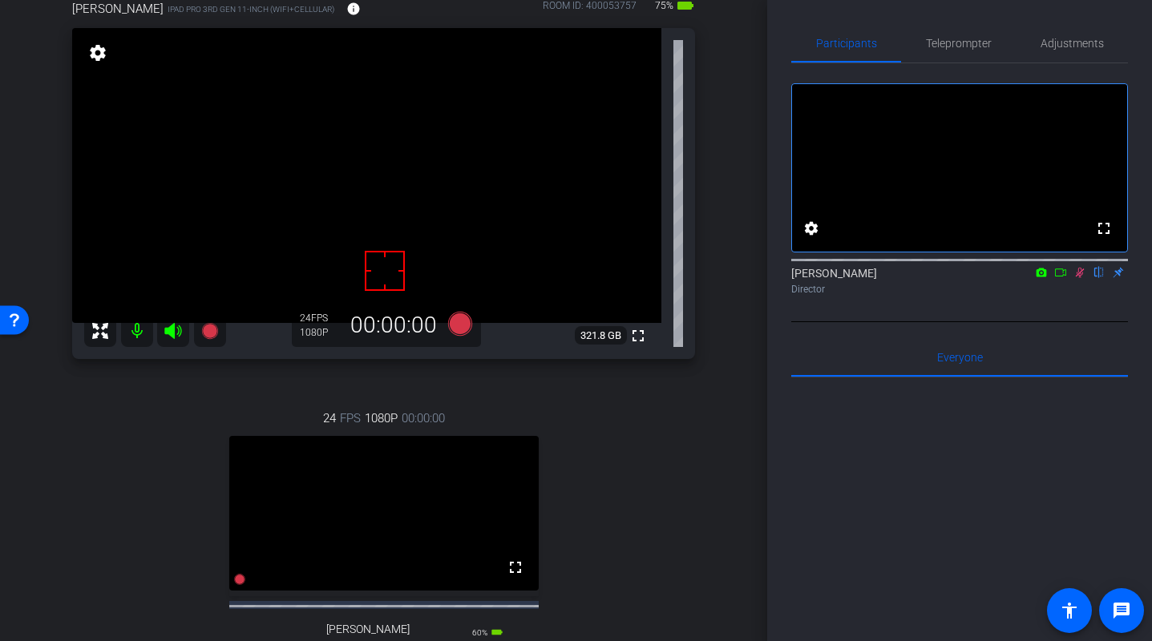
click at [1081, 278] on icon at bounding box center [1079, 272] width 13 height 11
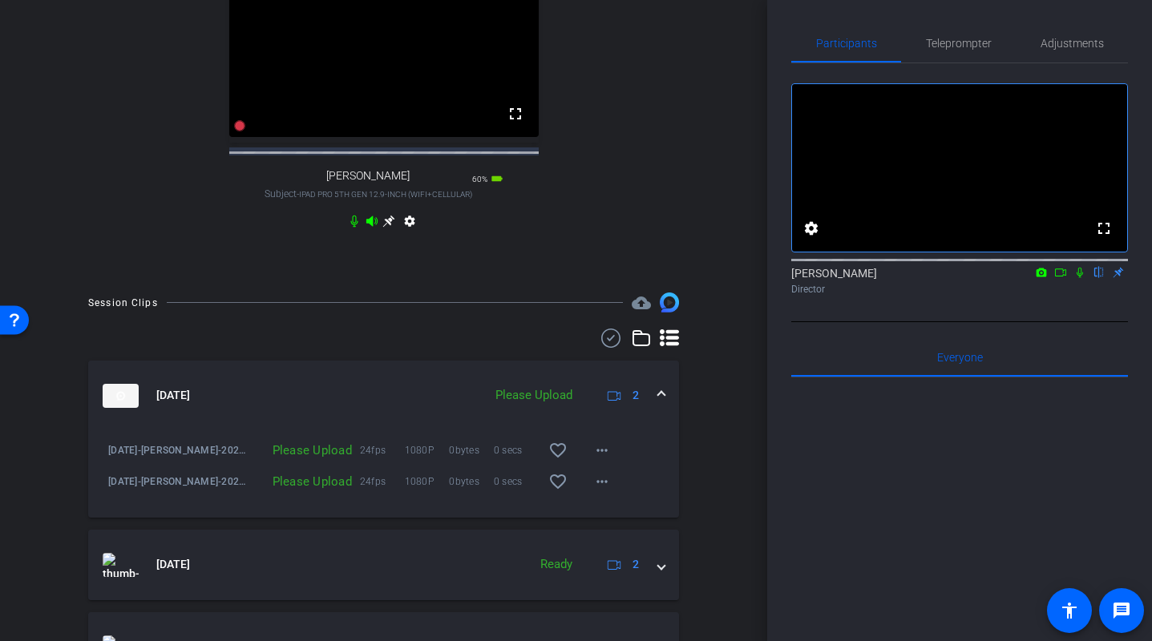
scroll to position [550, 0]
click at [606, 458] on mat-icon "more_horiz" at bounding box center [601, 449] width 19 height 19
click at [612, 498] on span "Upload" at bounding box center [628, 497] width 64 height 19
click at [592, 491] on mat-icon "more_horiz" at bounding box center [601, 480] width 19 height 19
click at [612, 526] on span "Upload" at bounding box center [628, 528] width 64 height 19
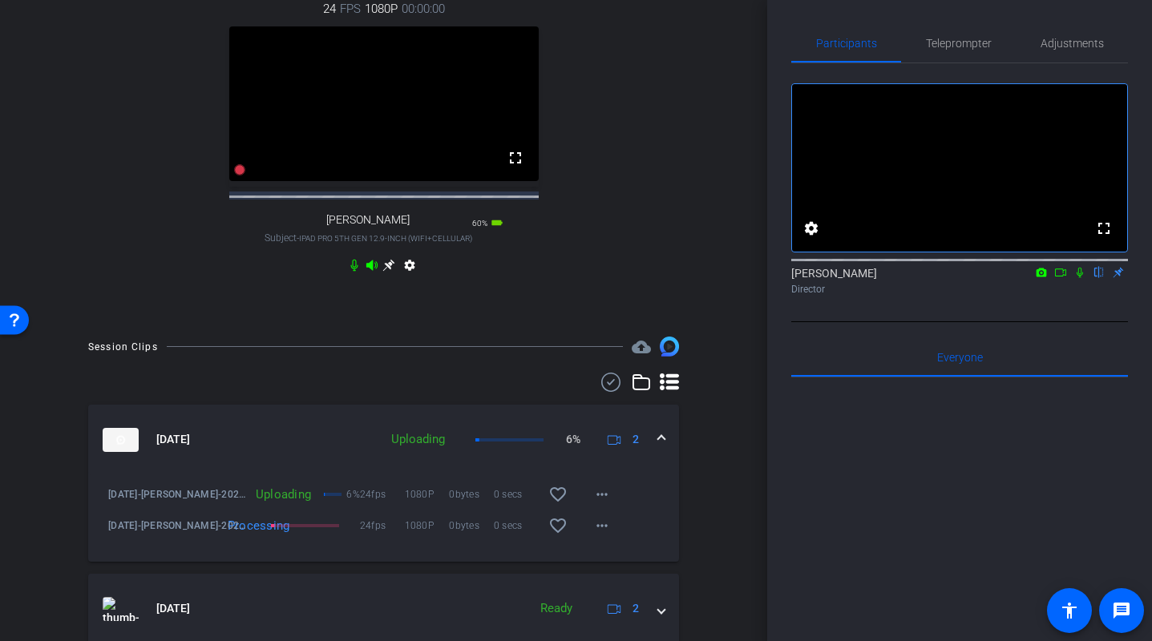
scroll to position [510, 0]
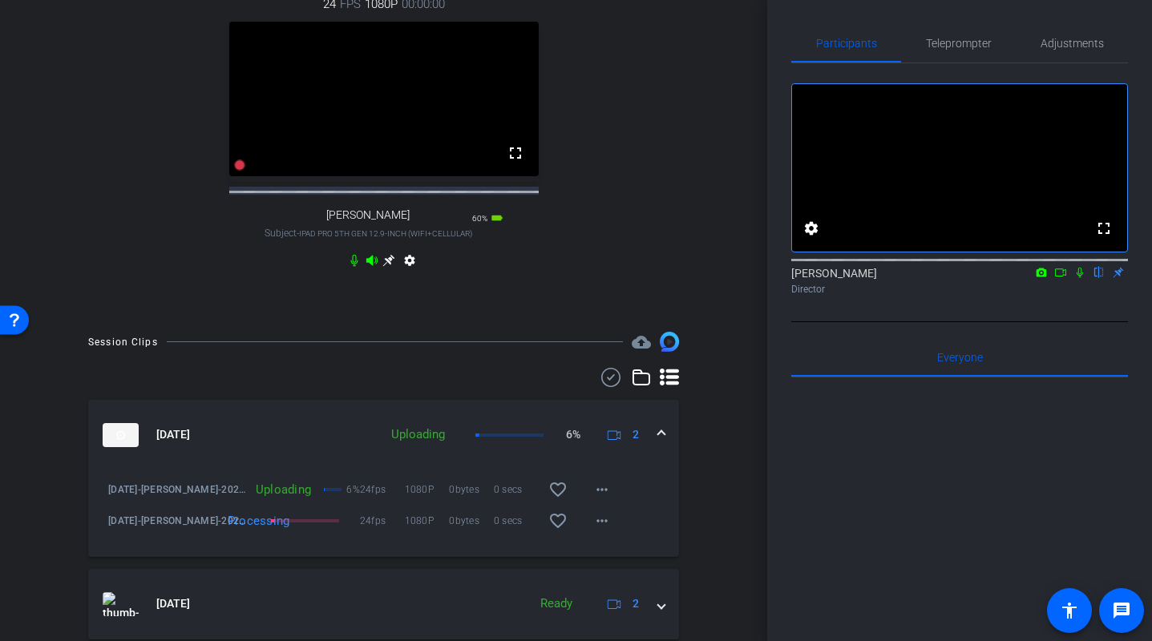
click at [1076, 278] on icon at bounding box center [1079, 273] width 6 height 10
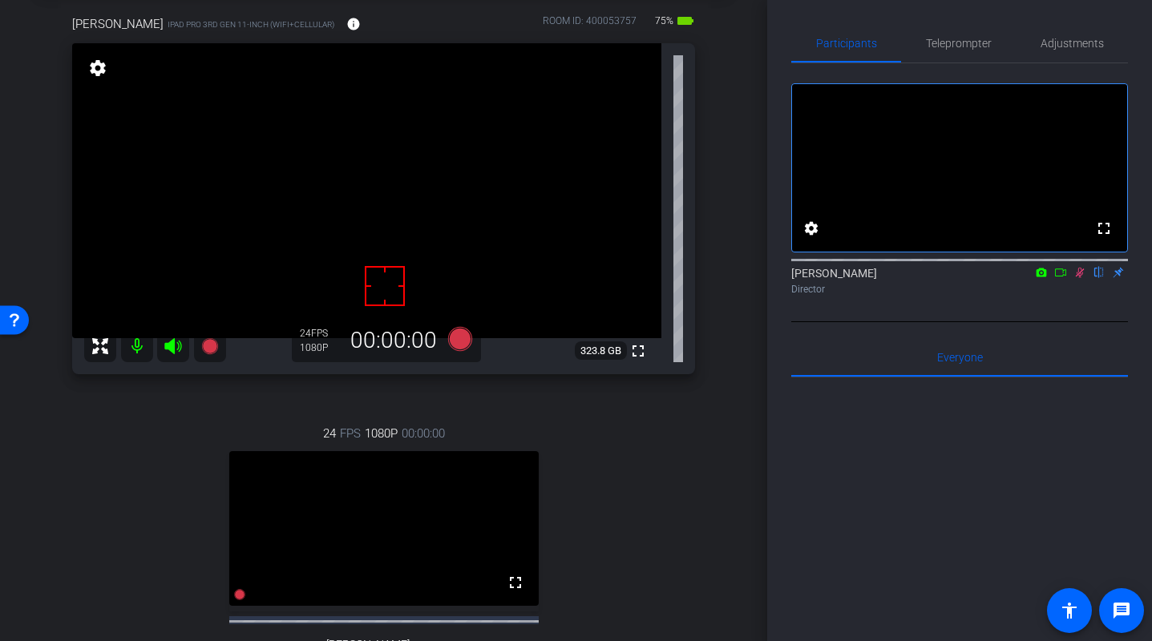
scroll to position [83, 0]
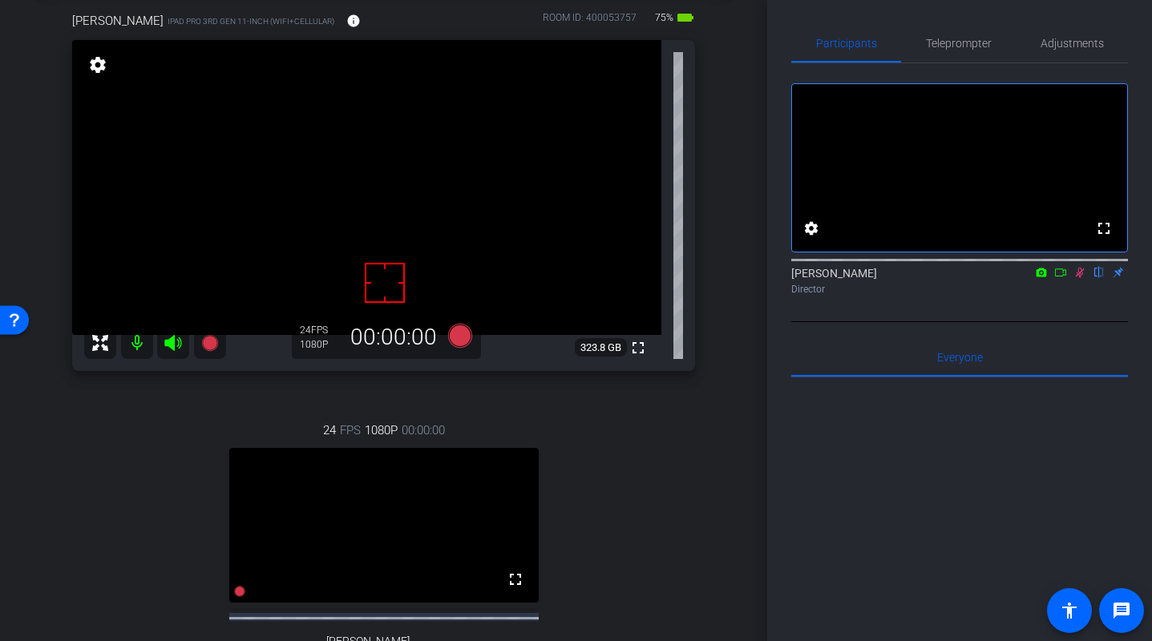
click at [1068, 322] on div "fullscreen settings Nancy Hanninen flip Director" at bounding box center [959, 192] width 337 height 259
click at [1076, 278] on icon at bounding box center [1080, 273] width 9 height 10
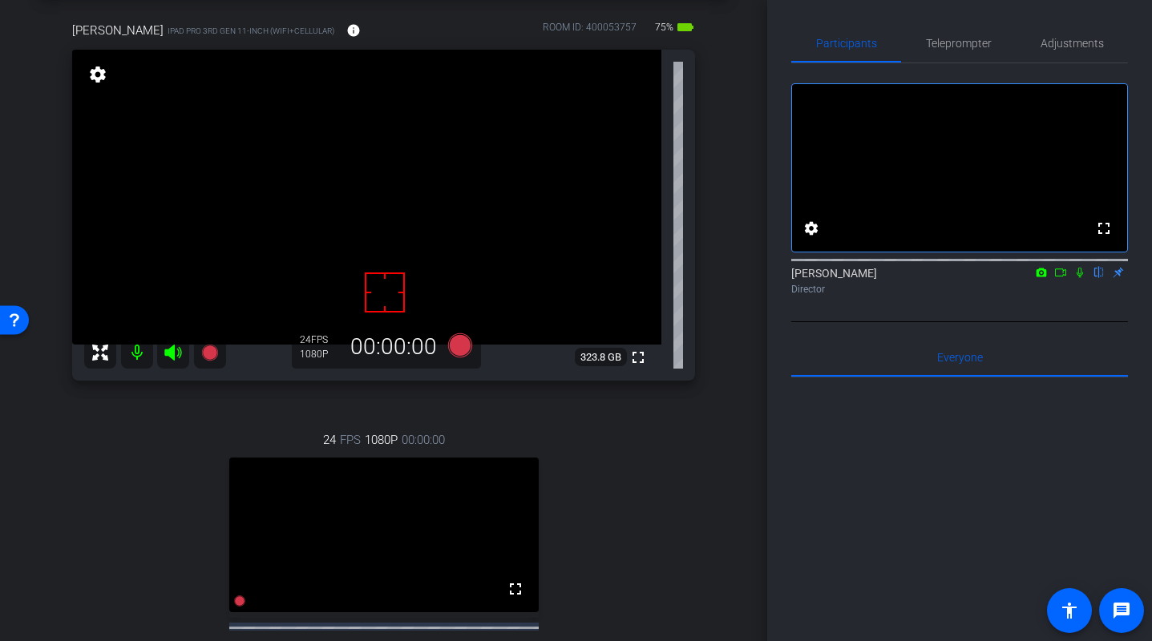
click at [718, 443] on div "Dan Chornous iPad Pro 3rd Gen 11-inch (WiFi+Cellular) info ROOM ID: 400053757 7…" at bounding box center [383, 373] width 687 height 757
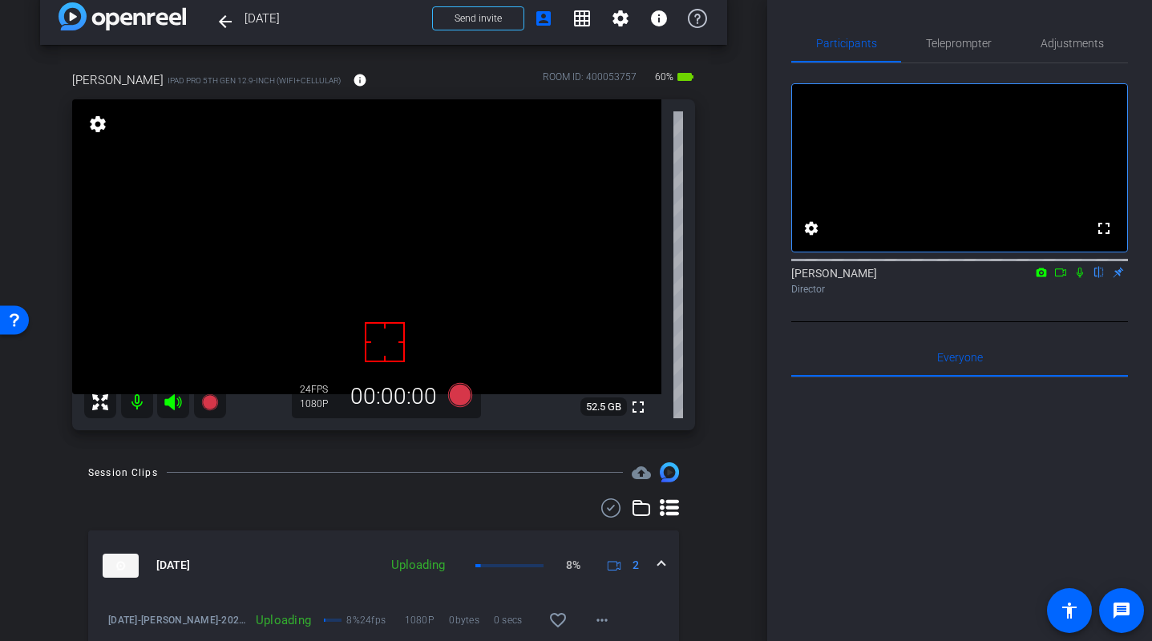
scroll to position [23, 0]
click at [353, 77] on mat-icon "info" at bounding box center [360, 81] width 14 height 14
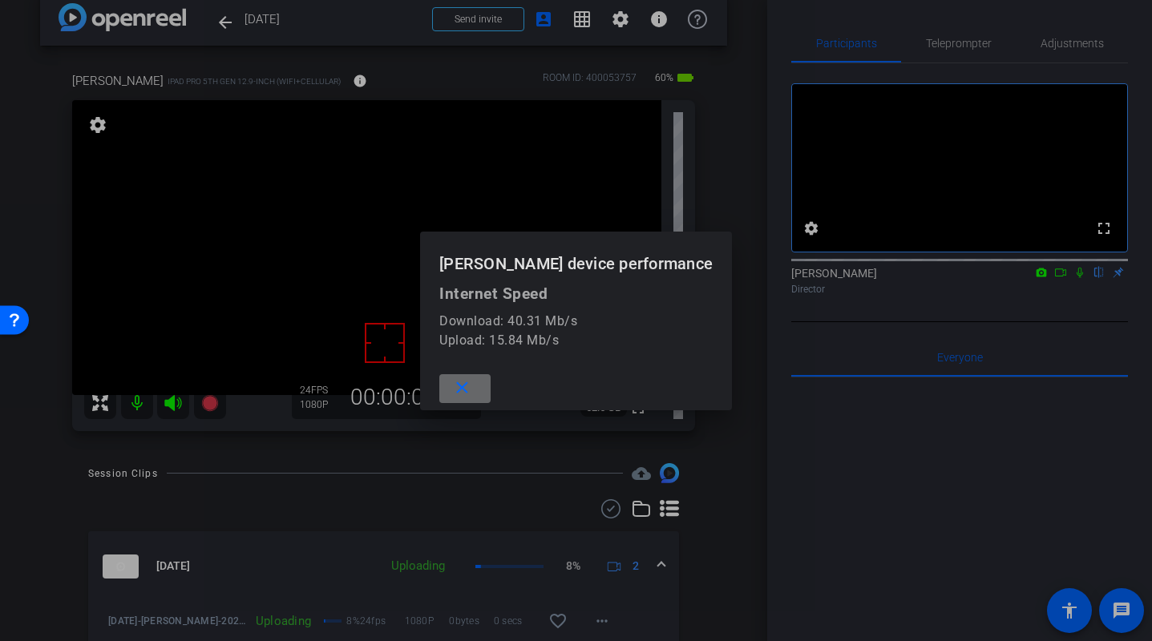
click at [472, 385] on mat-icon "close" at bounding box center [462, 388] width 20 height 20
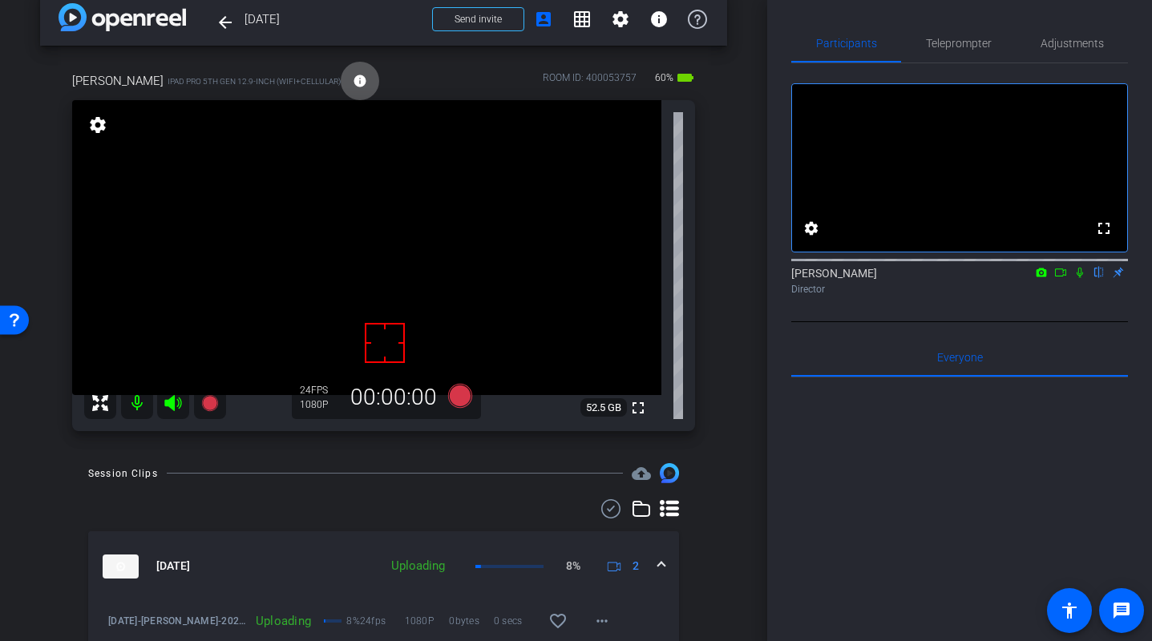
click at [730, 398] on div "arrow_back August 2025 Back to project Send invite account_box grid_on settings…" at bounding box center [383, 297] width 767 height 641
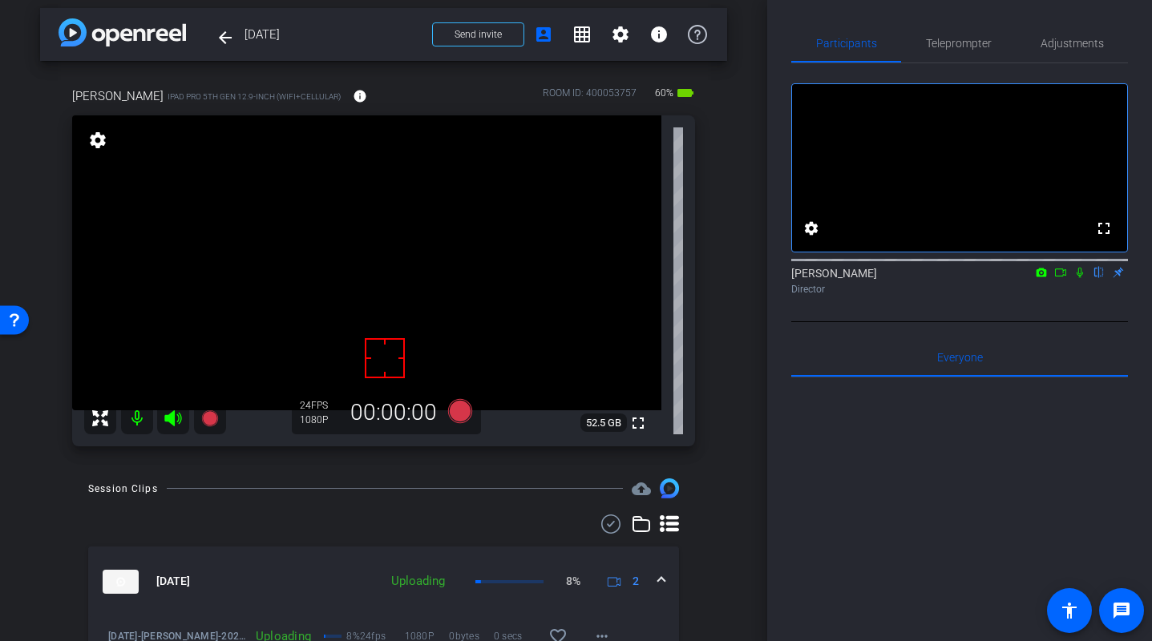
scroll to position [0, 0]
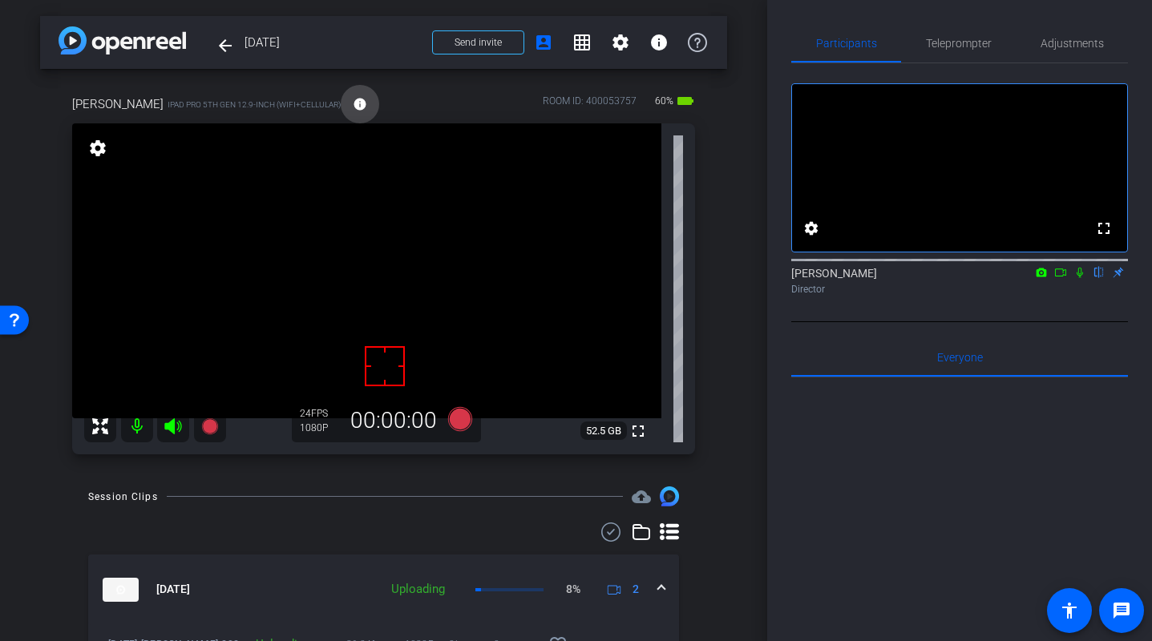
click at [353, 103] on mat-icon "info" at bounding box center [360, 104] width 14 height 14
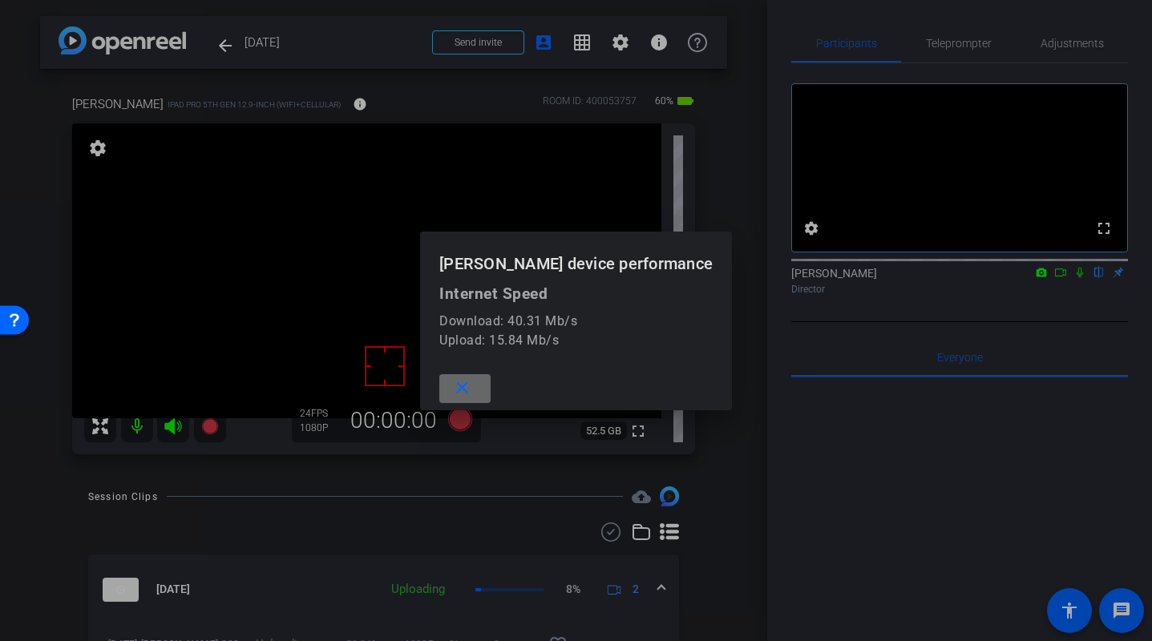
click at [472, 392] on mat-icon "close" at bounding box center [462, 388] width 20 height 20
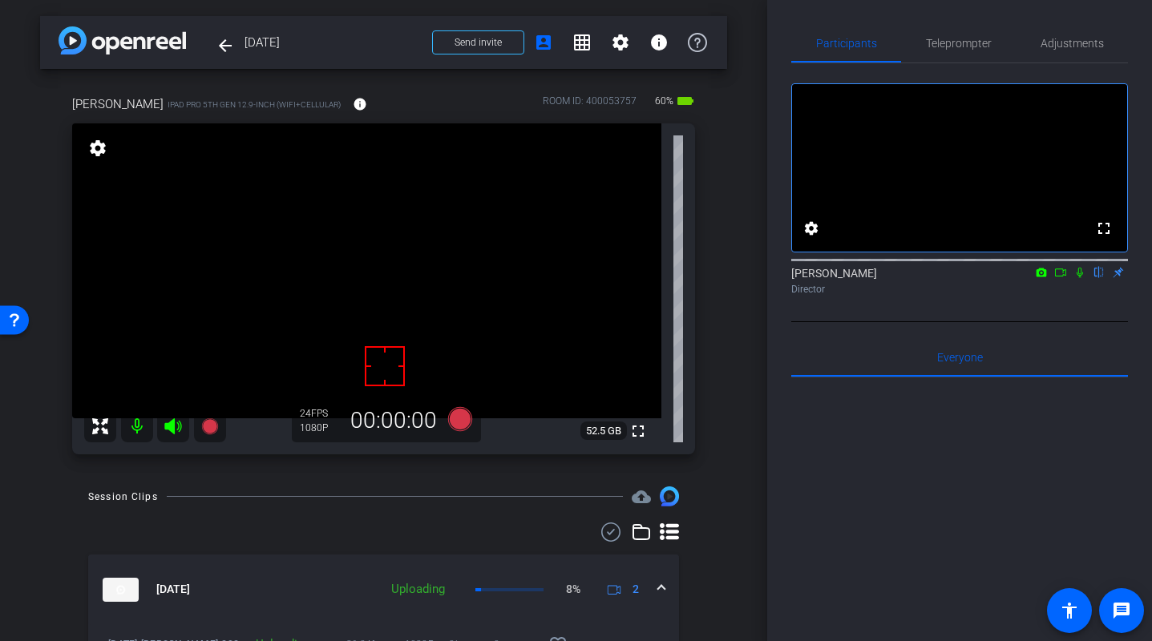
click at [732, 371] on div "arrow_back August 2025 Back to project Send invite account_box grid_on settings…" at bounding box center [383, 320] width 767 height 641
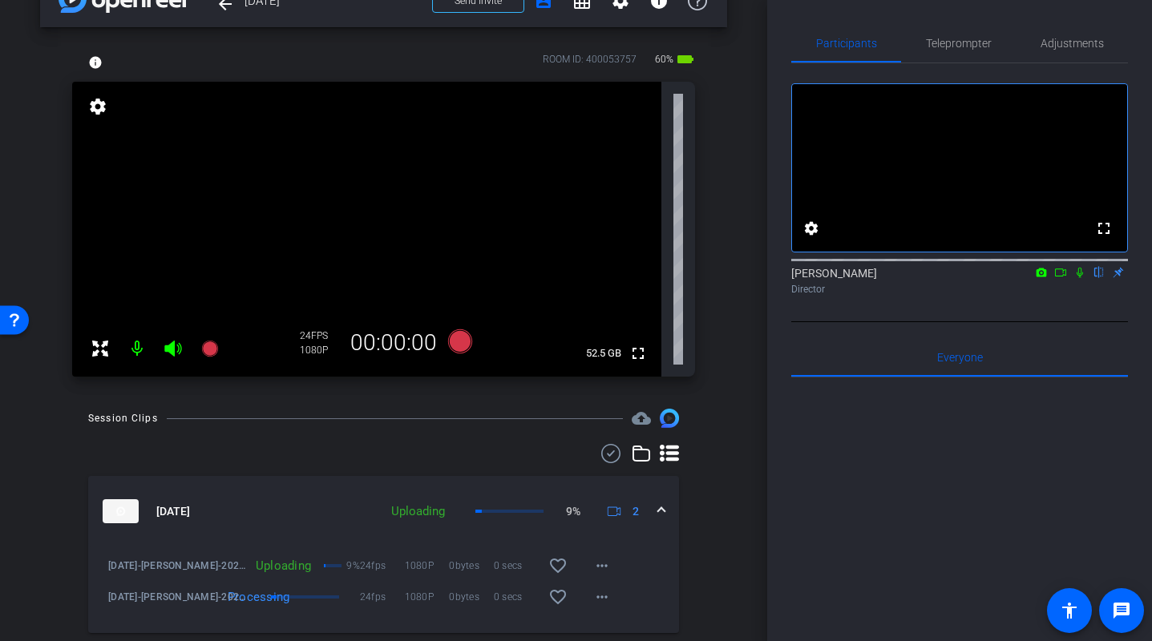
scroll to position [79, 0]
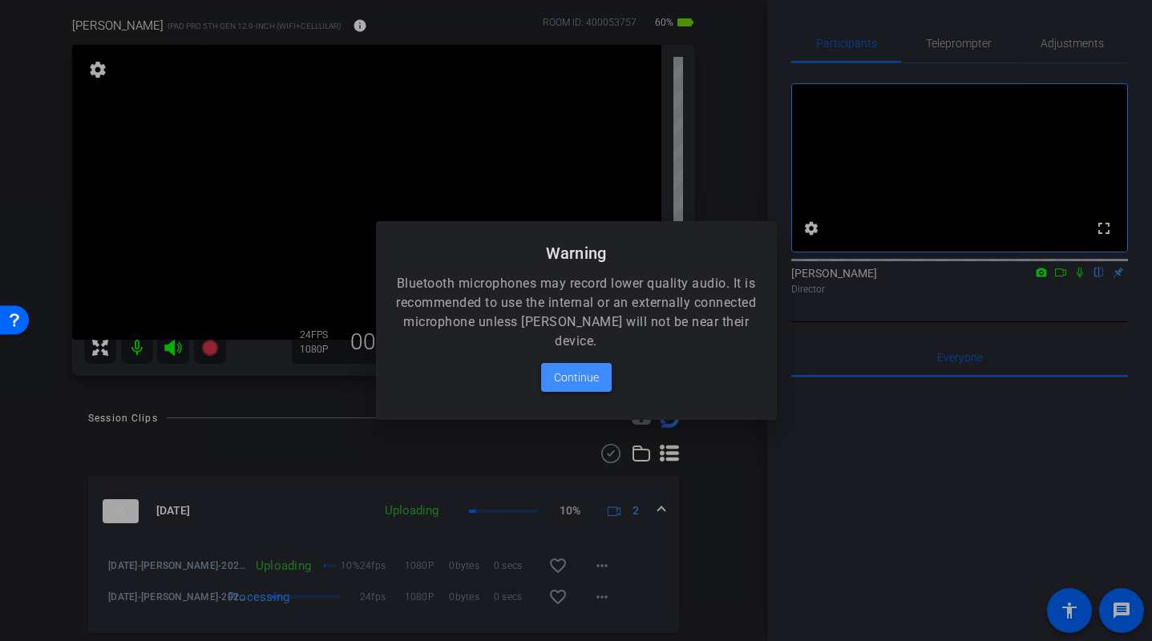
click at [578, 369] on span "Continue" at bounding box center [576, 377] width 45 height 19
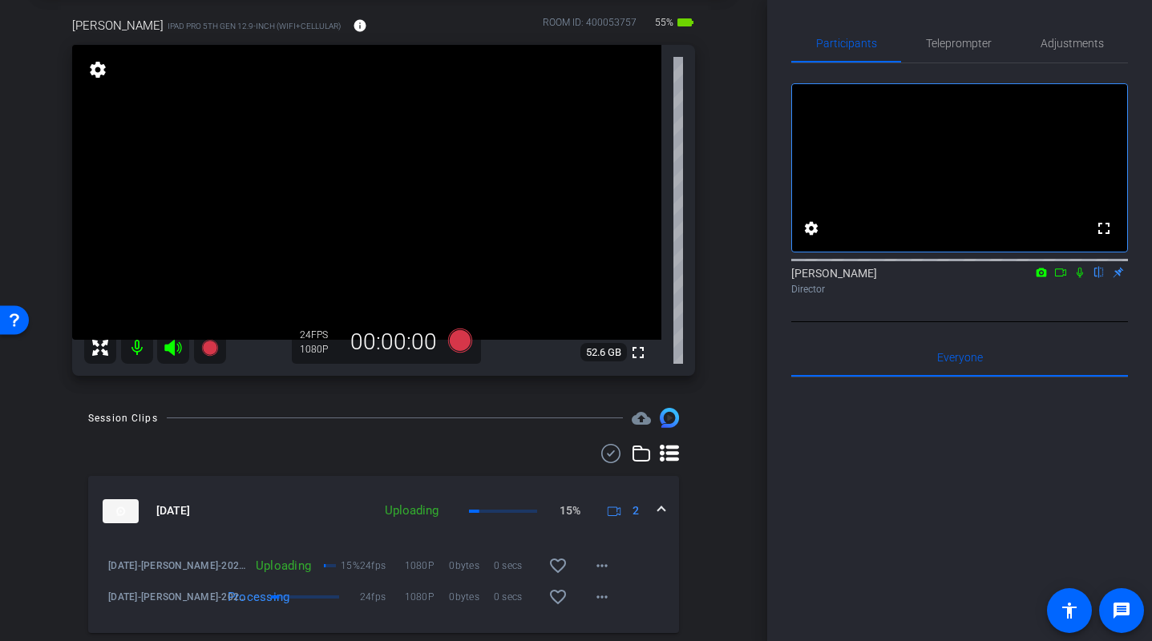
click at [467, 160] on video at bounding box center [366, 192] width 589 height 295
click at [687, 160] on div "fullscreen settings 52.6 GB" at bounding box center [383, 210] width 623 height 331
click at [1093, 39] on span "Adjustments" at bounding box center [1071, 43] width 63 height 11
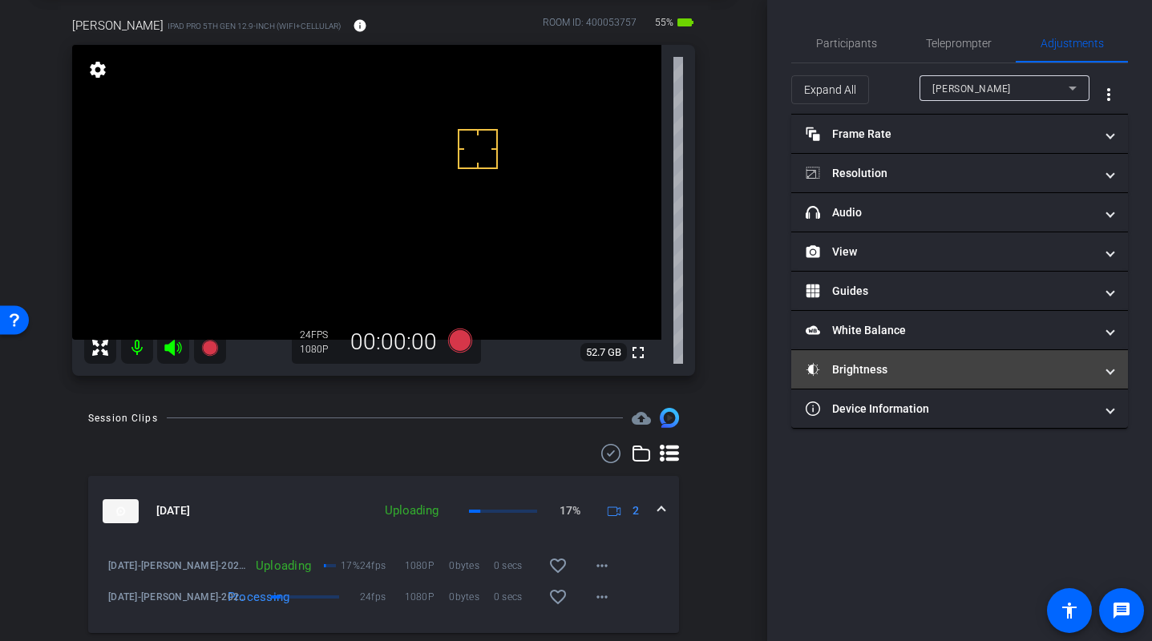
click at [935, 367] on mat-panel-title "Brightness" at bounding box center [949, 369] width 289 height 17
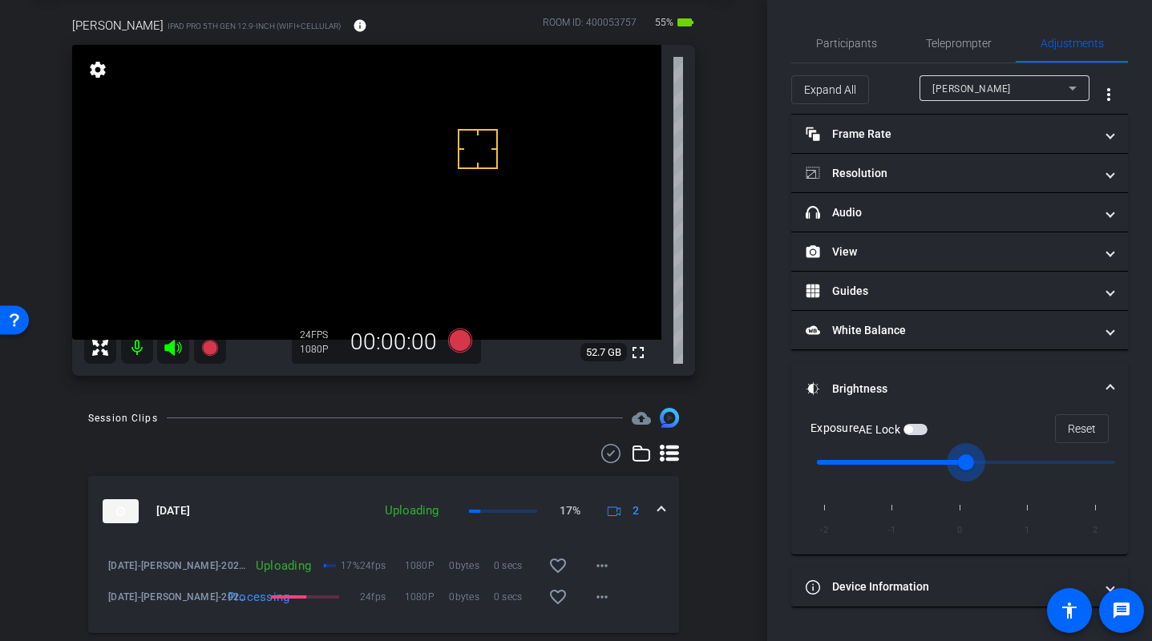
click at [954, 458] on input "range" at bounding box center [966, 462] width 332 height 35
click at [841, 42] on span "Participants" at bounding box center [846, 43] width 61 height 11
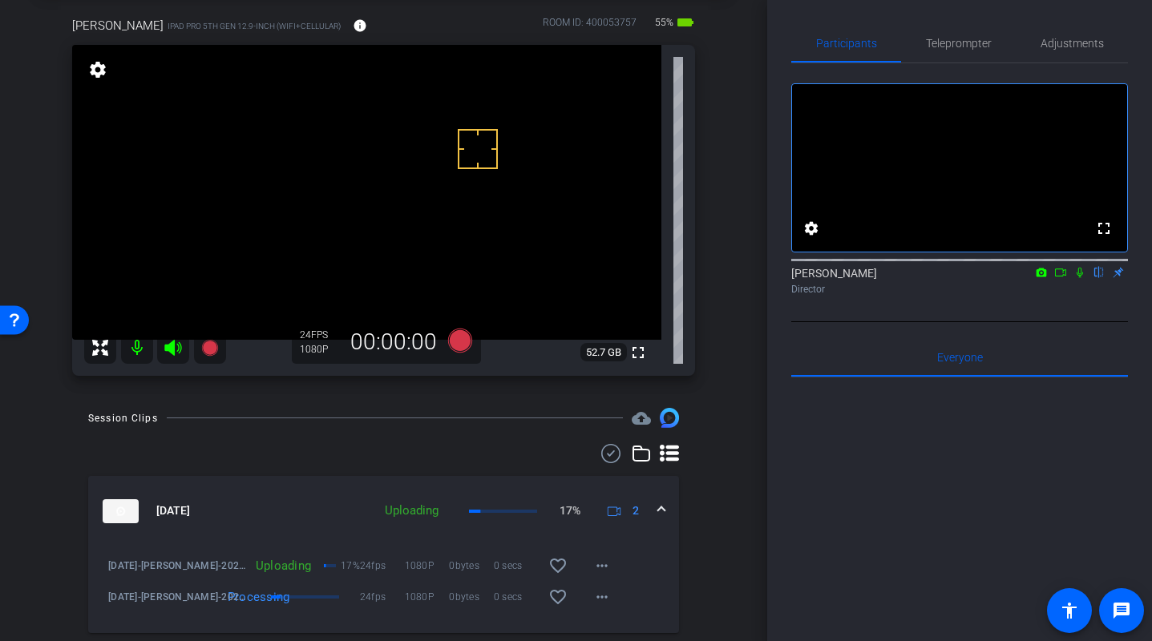
click at [733, 159] on div "arrow_back August 2025 Back to project Send invite account_box grid_on settings…" at bounding box center [383, 241] width 767 height 641
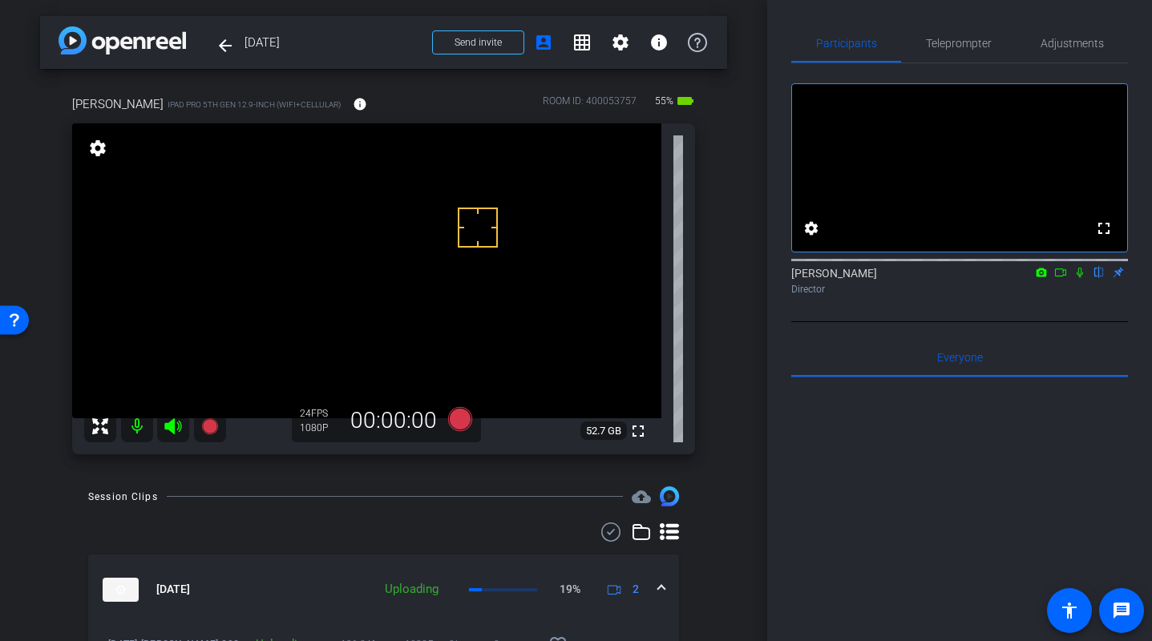
scroll to position [44, 0]
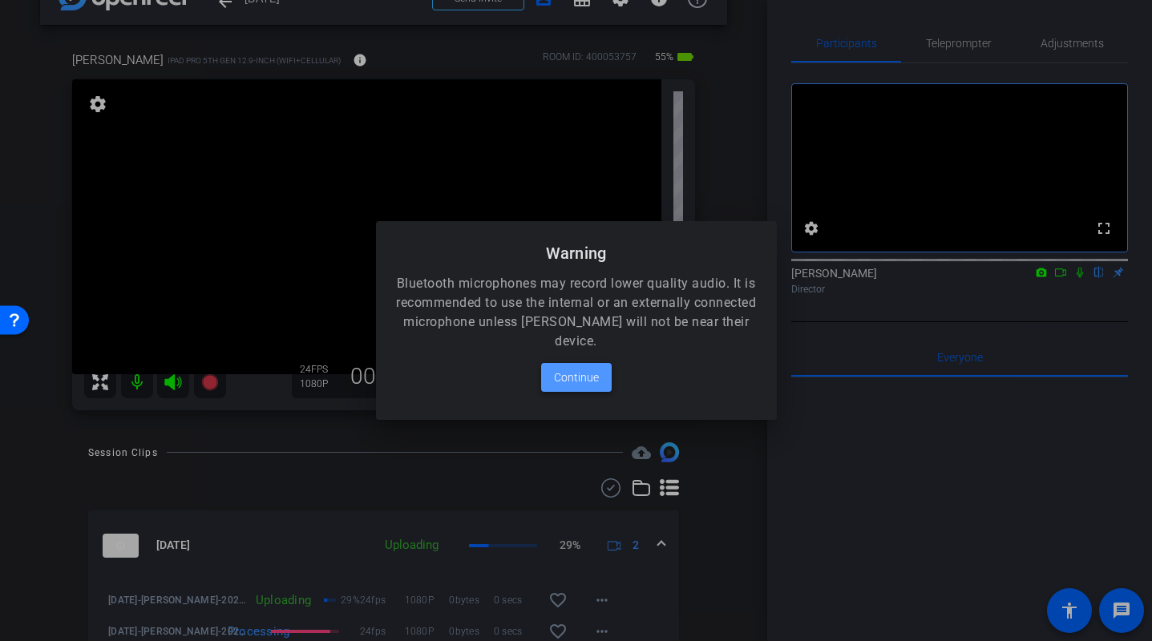
click at [563, 372] on span "Continue" at bounding box center [576, 377] width 45 height 19
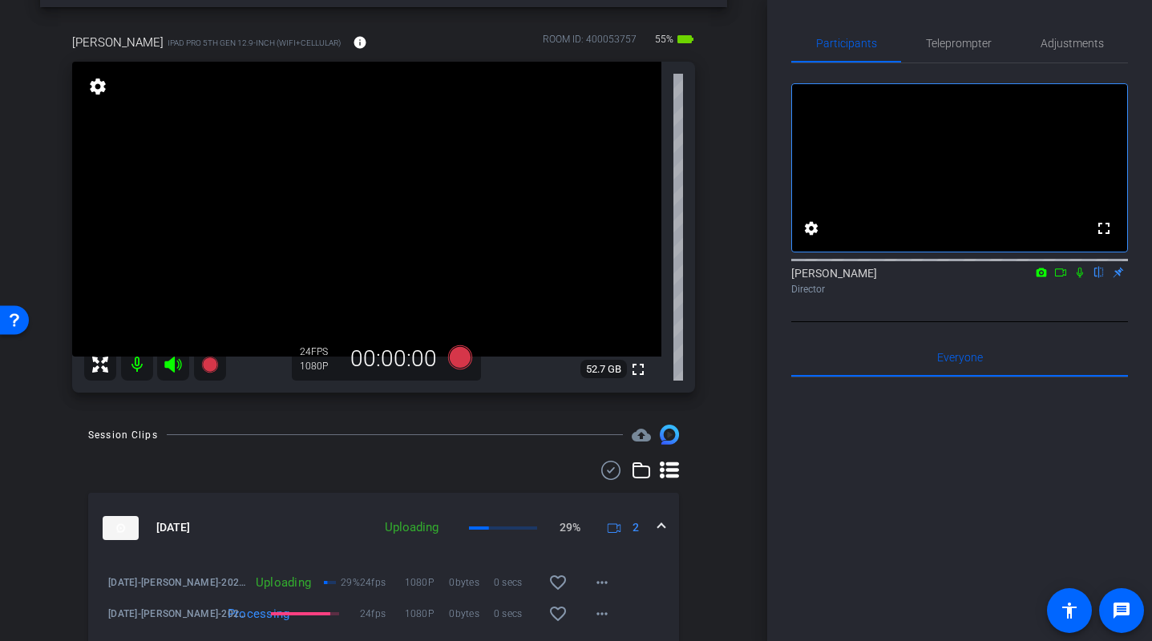
click at [724, 375] on div "Dave iPad Pro 5th Gen 12.9-inch (WiFi+Cellular) info ROOM ID: 400053757 55% bat…" at bounding box center [383, 208] width 687 height 402
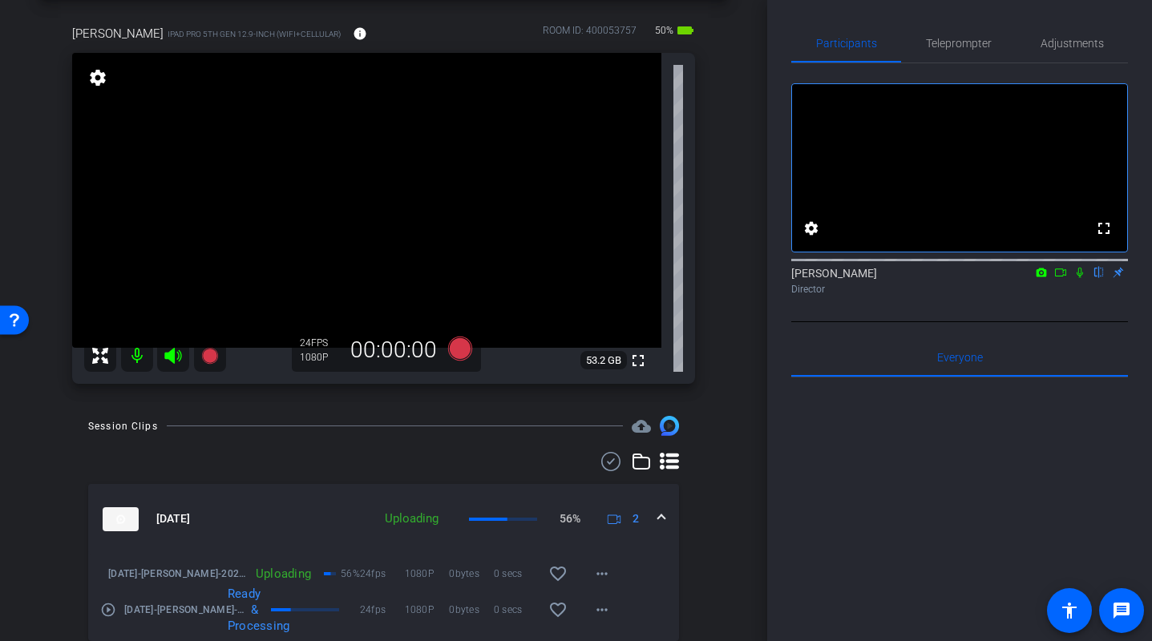
scroll to position [73, 0]
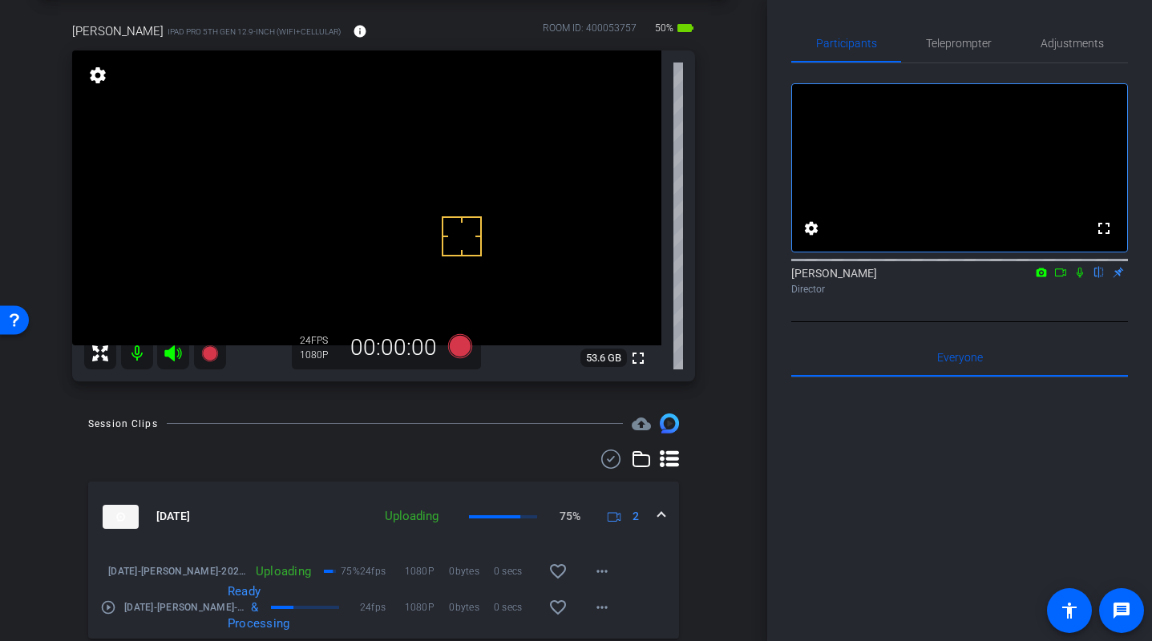
click at [722, 327] on div "Dave iPad Pro 5th Gen 12.9-inch (WiFi+Cellular) info ROOM ID: 400053757 50% bat…" at bounding box center [383, 197] width 687 height 402
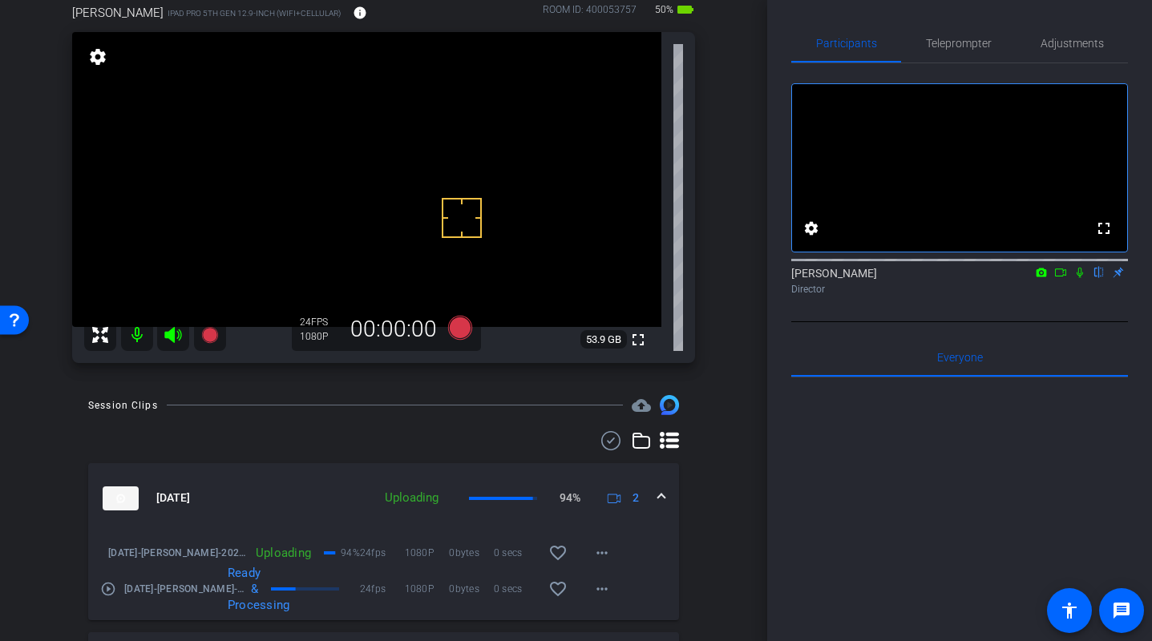
scroll to position [96, 0]
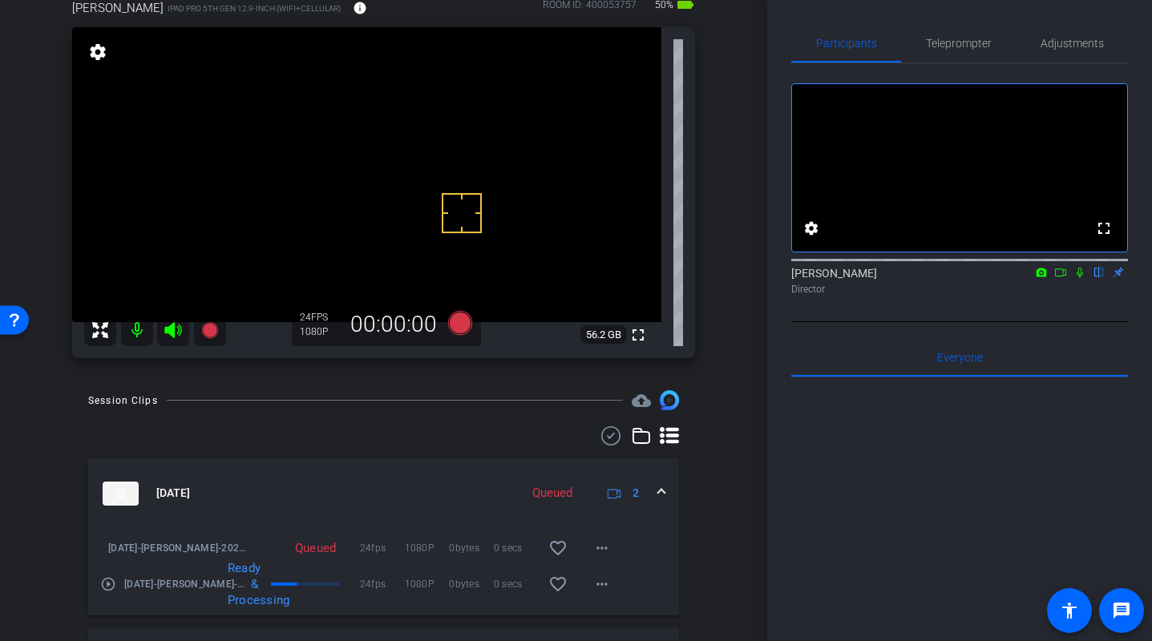
click at [717, 291] on div "Dave iPad Pro 5th Gen 12.9-inch (WiFi+Cellular) info ROOM ID: 400053757 50% bat…" at bounding box center [383, 174] width 687 height 402
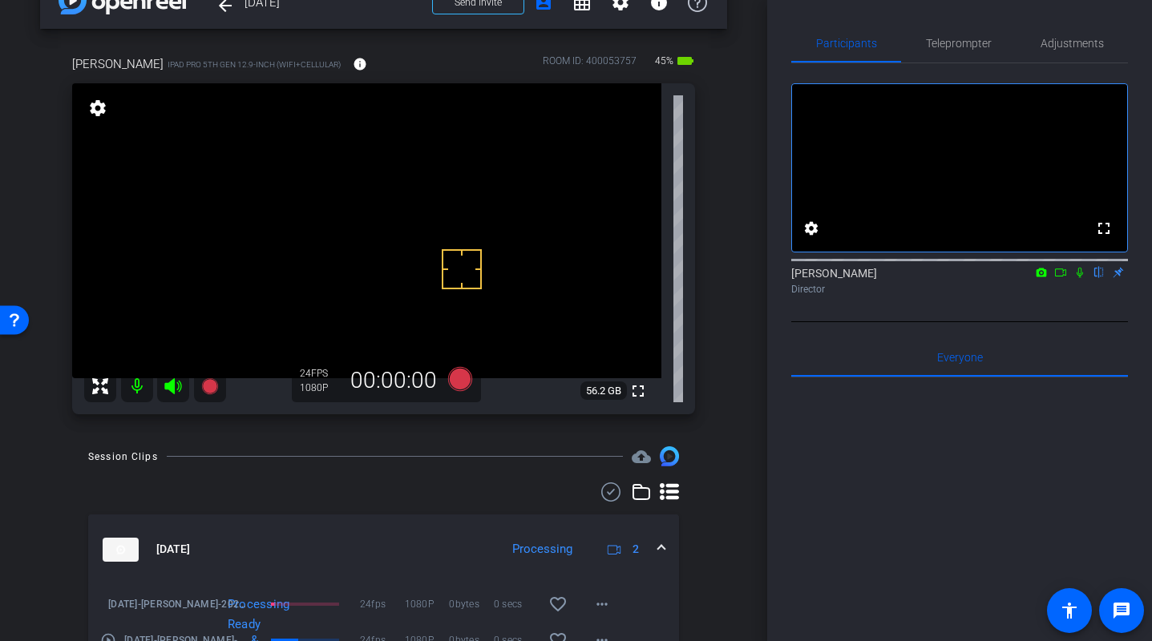
scroll to position [42, 0]
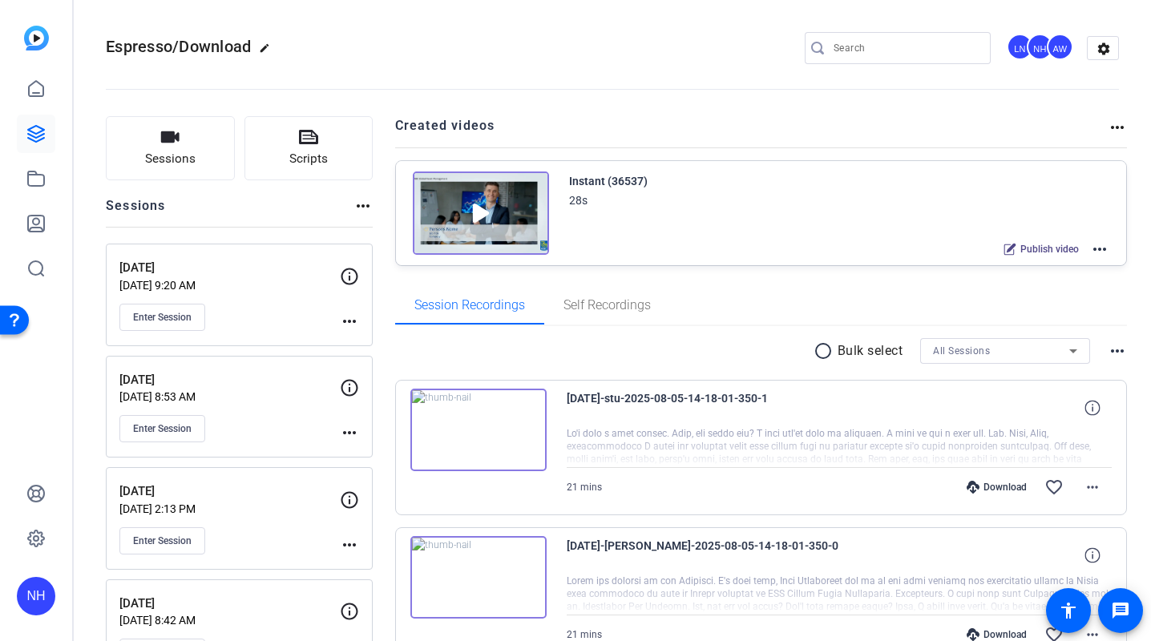
click at [555, 54] on div "Espresso/Download edit LN NH AW settings" at bounding box center [612, 48] width 1013 height 24
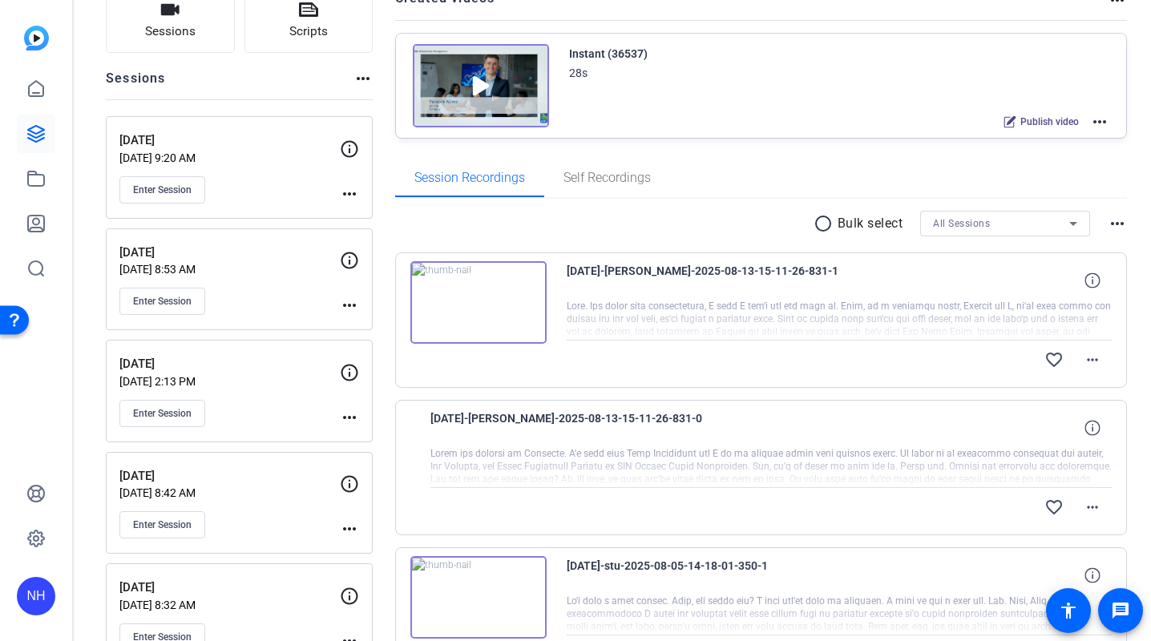
scroll to position [127, 0]
click at [1096, 361] on mat-icon "more_horiz" at bounding box center [1092, 360] width 19 height 19
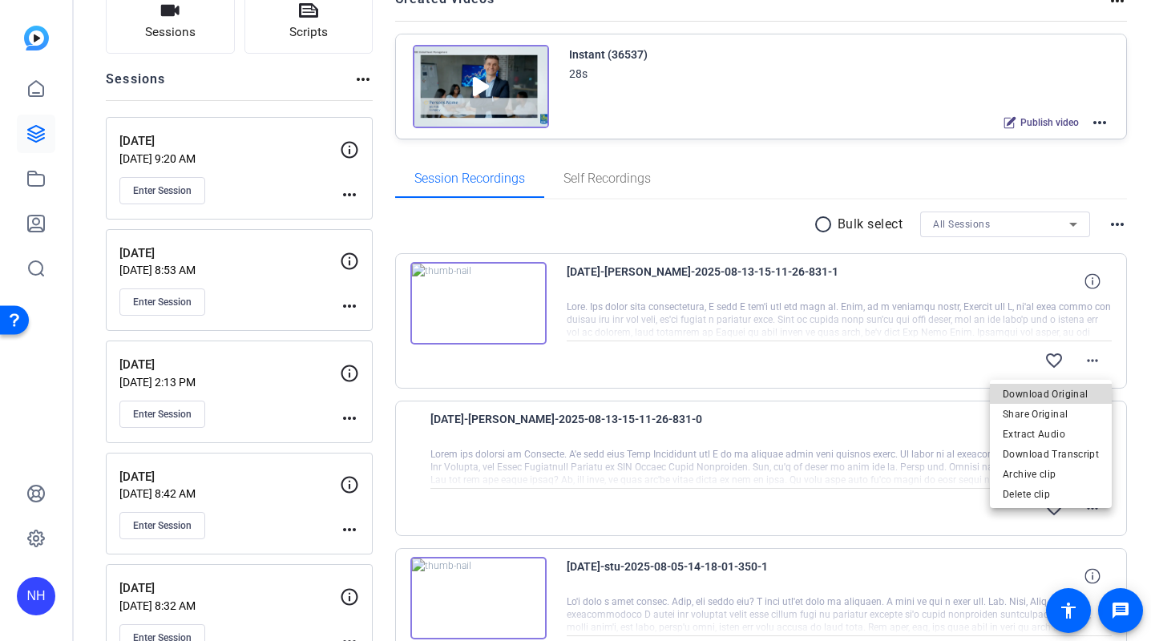
click at [1062, 398] on span "Download Original" at bounding box center [1051, 393] width 96 height 19
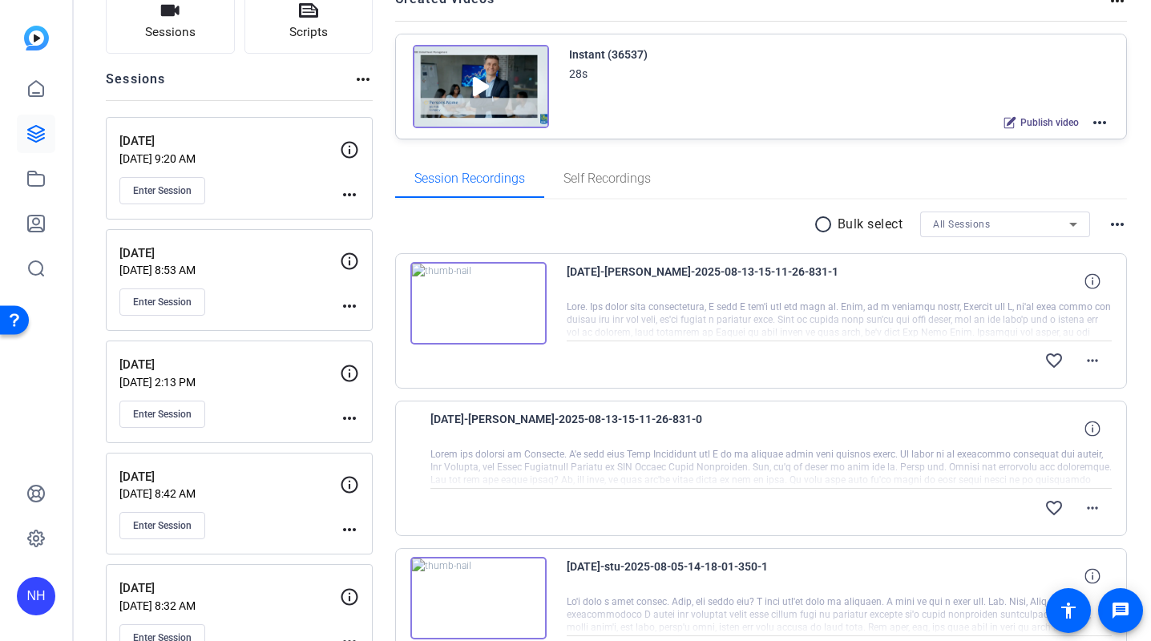
click at [688, 225] on div "radio_button_unchecked Bulk select All Sessions more_horiz" at bounding box center [761, 225] width 733 height 26
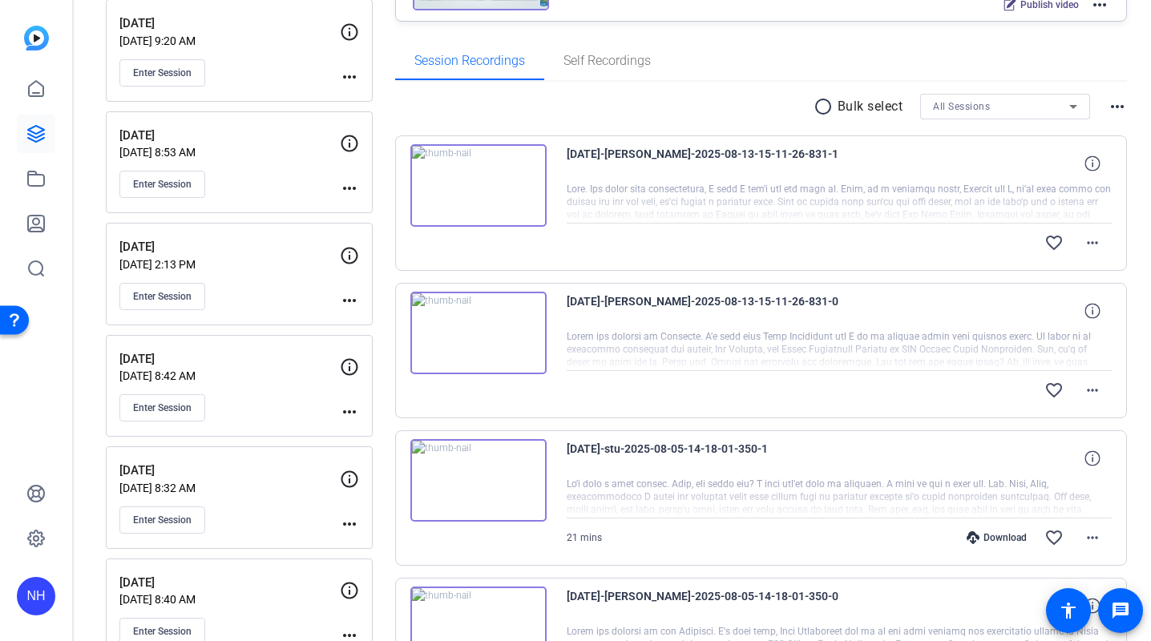
scroll to position [245, 0]
click at [1087, 386] on mat-icon "more_horiz" at bounding box center [1092, 389] width 19 height 19
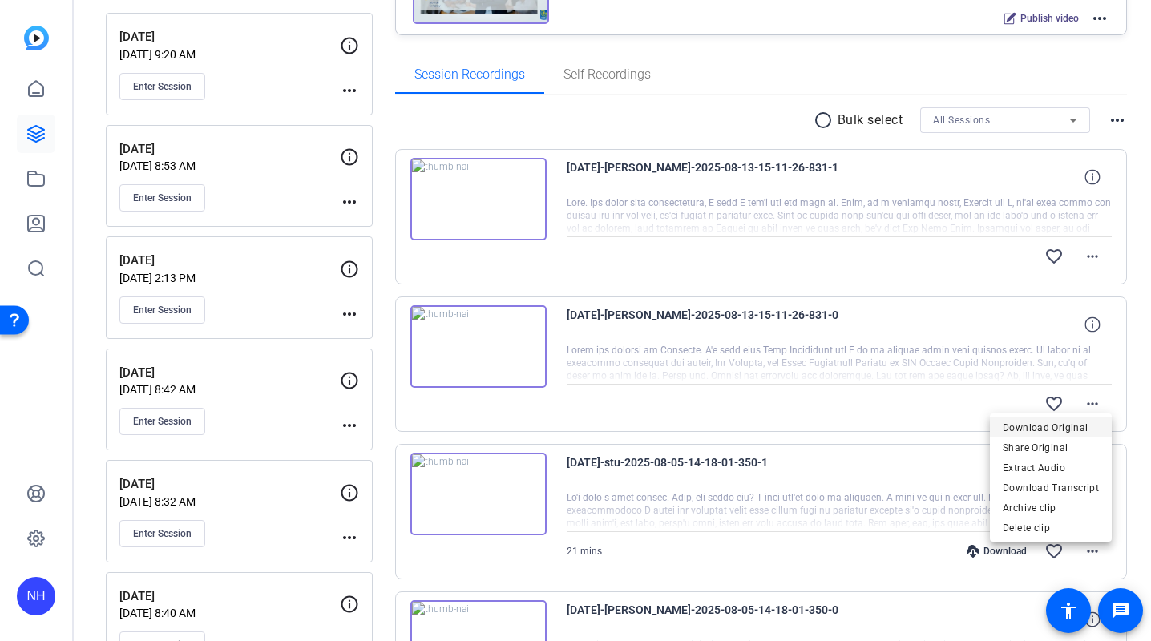
click at [1044, 425] on span "Download Original" at bounding box center [1051, 427] width 96 height 19
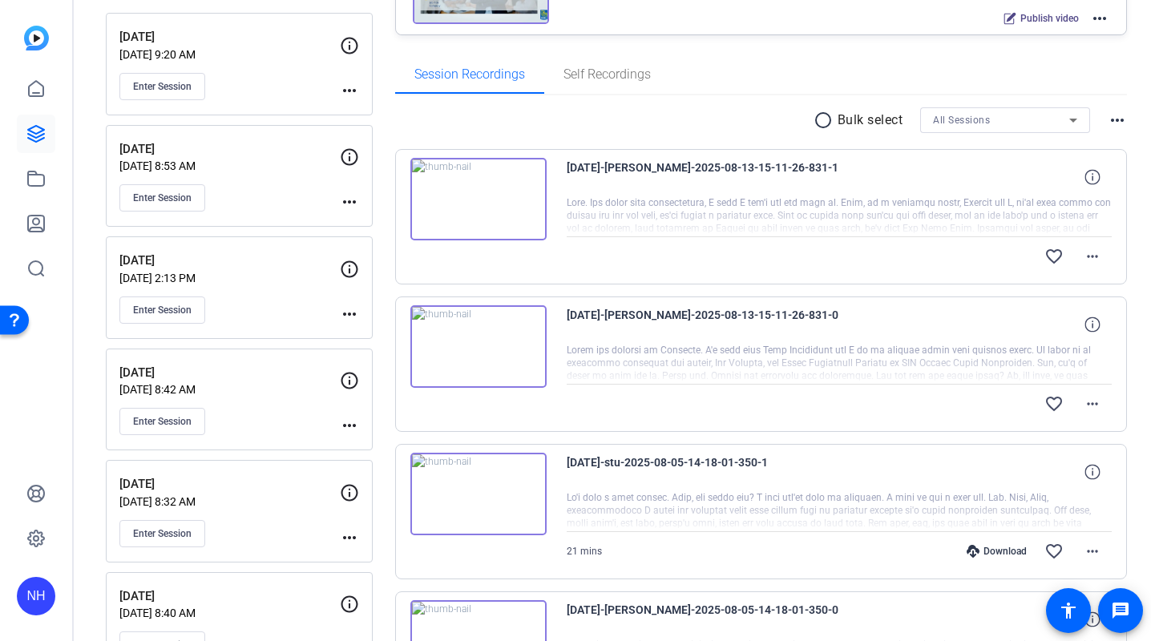
scroll to position [228, 0]
